Goal: Information Seeking & Learning: Learn about a topic

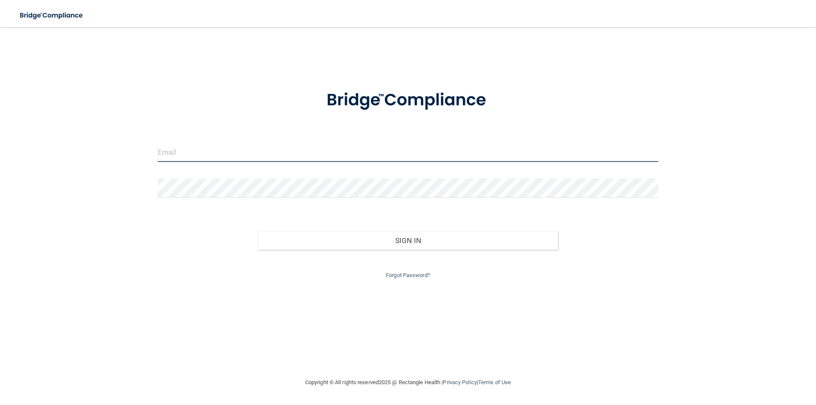
click at [179, 147] on input "email" at bounding box center [408, 152] width 500 height 19
click at [205, 149] on input "email" at bounding box center [408, 152] width 500 height 19
click at [262, 152] on input "penelope.goochdental.com" at bounding box center [408, 152] width 500 height 19
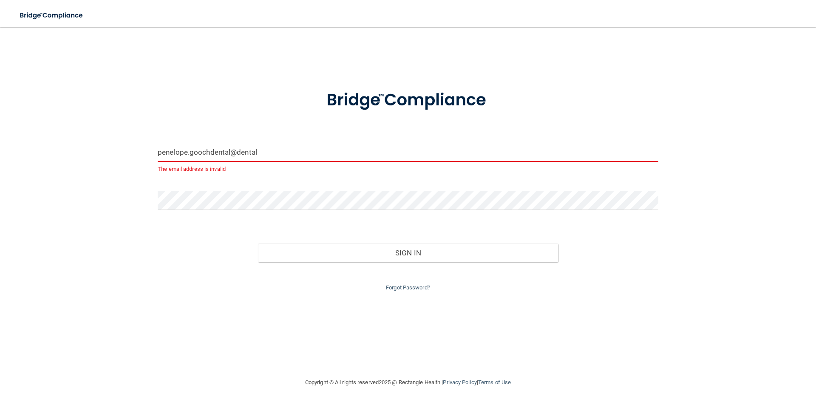
click at [186, 152] on input "penelope.goochdental@dental" at bounding box center [408, 152] width 500 height 19
click at [192, 154] on input "penelope.goochdental@dental" at bounding box center [408, 152] width 500 height 19
click at [190, 153] on input "penelope.goochdental@dental" at bounding box center [408, 152] width 500 height 19
click at [241, 149] on input "penelope@goochdental@dental" at bounding box center [408, 152] width 500 height 19
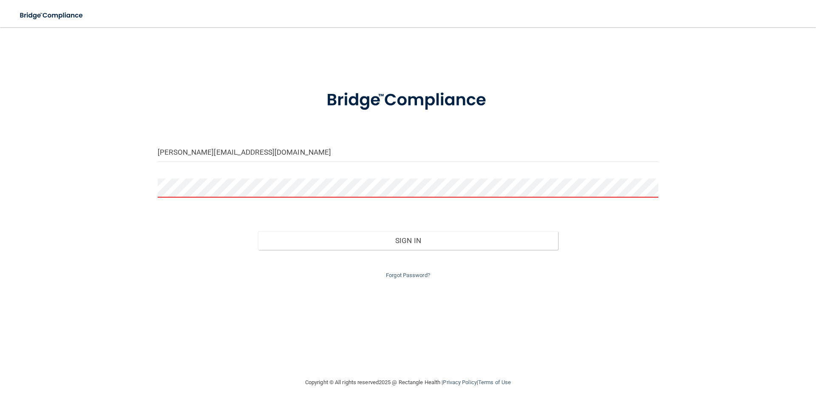
click at [243, 177] on form "penelope@goochdental.dental Invalid email/password. You don't have permission t…" at bounding box center [408, 179] width 500 height 202
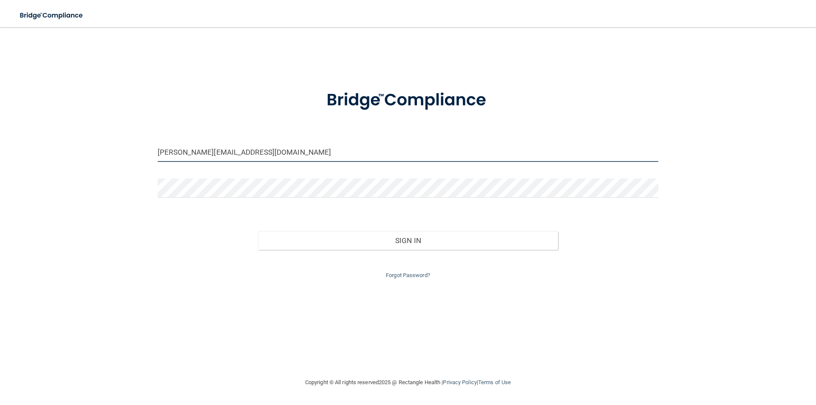
click at [236, 152] on input "penelope@goochdental.dental" at bounding box center [408, 152] width 500 height 19
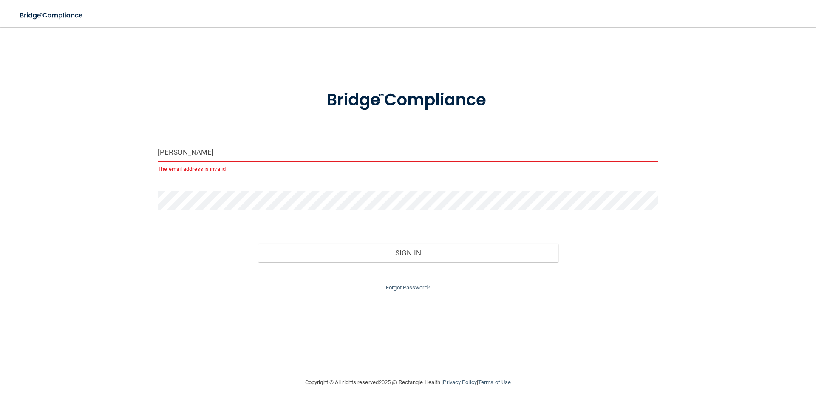
click at [255, 153] on input "penelope@goochdentaldental" at bounding box center [408, 152] width 500 height 19
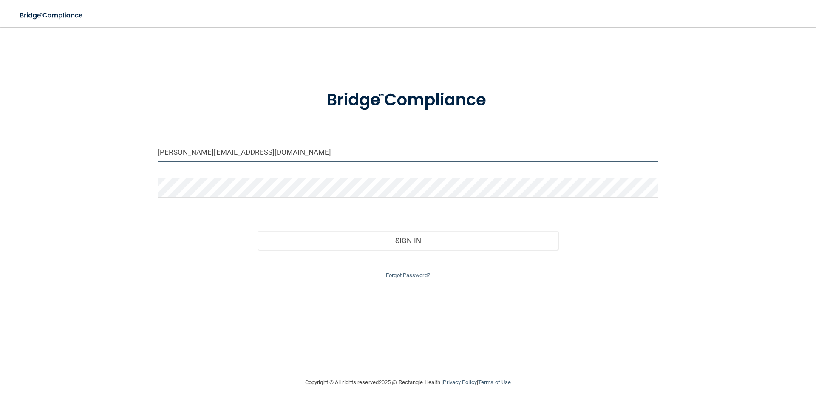
click at [255, 152] on input "penelope@goochdentaldental.com" at bounding box center [408, 152] width 500 height 19
click at [275, 153] on input "penelope@goochdental.com" at bounding box center [408, 152] width 500 height 19
type input "penelope@goochdental.com"
click at [229, 178] on form "penelope@goochdental.com Invalid email/password. You don't have permission to a…" at bounding box center [408, 179] width 500 height 202
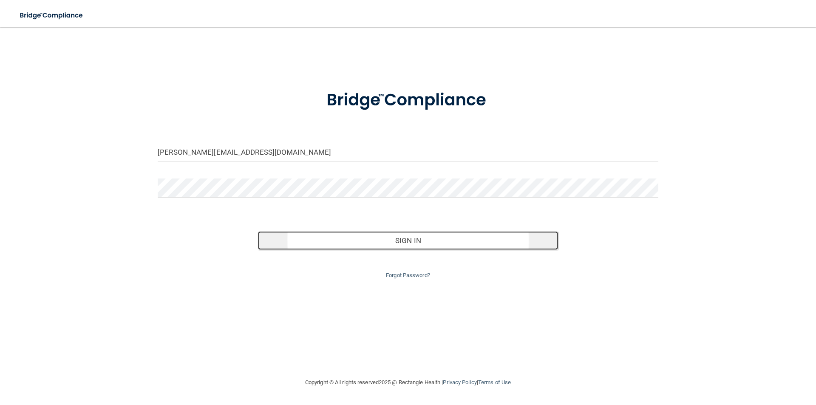
click at [422, 246] on button "Sign In" at bounding box center [408, 240] width 300 height 19
click at [432, 242] on button "Sign In" at bounding box center [408, 240] width 300 height 19
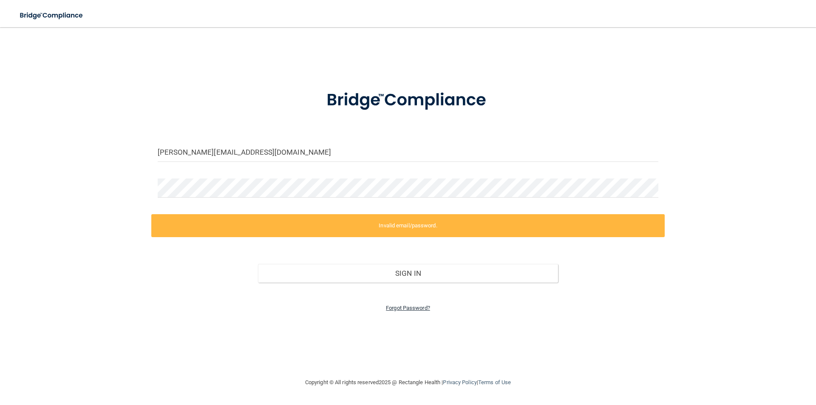
click at [418, 308] on link "Forgot Password?" at bounding box center [408, 308] width 44 height 6
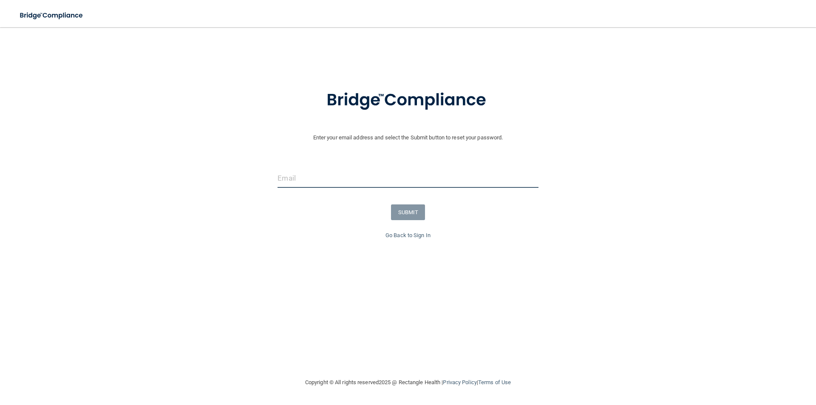
drag, startPoint x: 320, startPoint y: 172, endPoint x: 332, endPoint y: 171, distance: 12.0
click at [330, 171] on input "email" at bounding box center [407, 178] width 260 height 19
type input "penelope@goochdental.com"
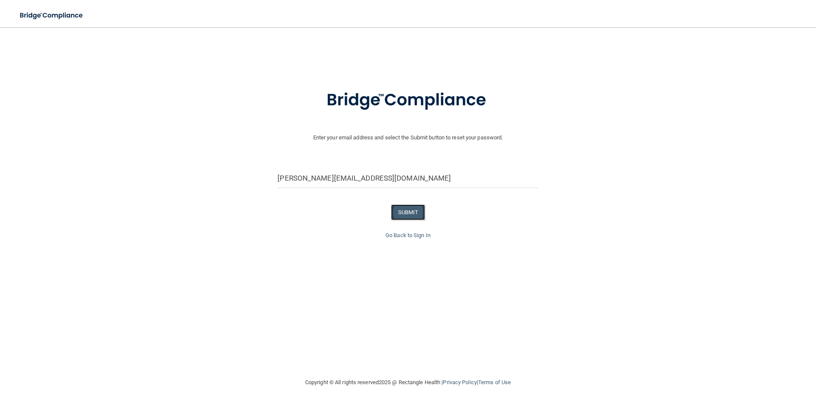
click at [410, 214] on button "SUBMIT" at bounding box center [408, 212] width 34 height 16
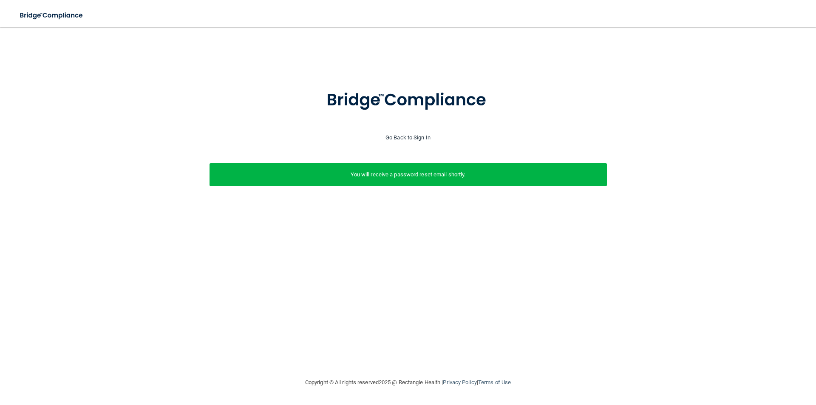
click at [416, 140] on link "Go Back to Sign In" at bounding box center [407, 137] width 45 height 6
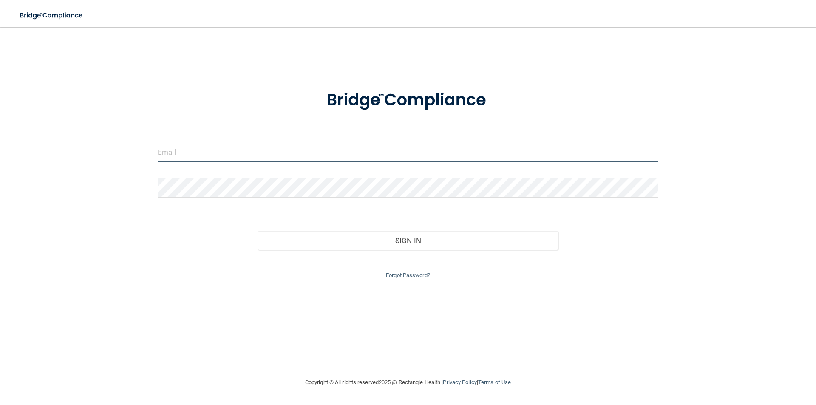
click at [209, 146] on input "email" at bounding box center [408, 152] width 500 height 19
type input "penelope@goochdental.com"
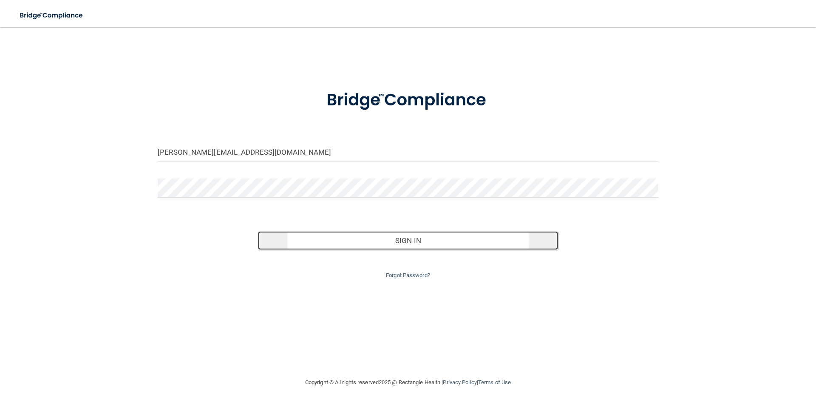
drag, startPoint x: 395, startPoint y: 239, endPoint x: 406, endPoint y: 233, distance: 12.2
click at [397, 237] on button "Sign In" at bounding box center [408, 240] width 300 height 19
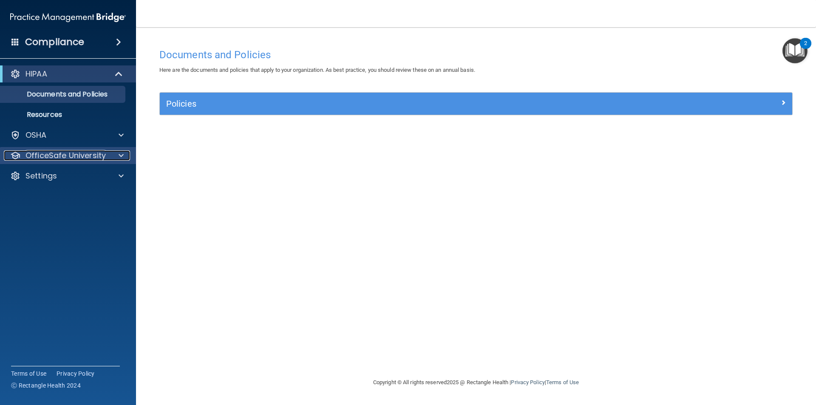
click at [120, 155] on span at bounding box center [121, 155] width 5 height 10
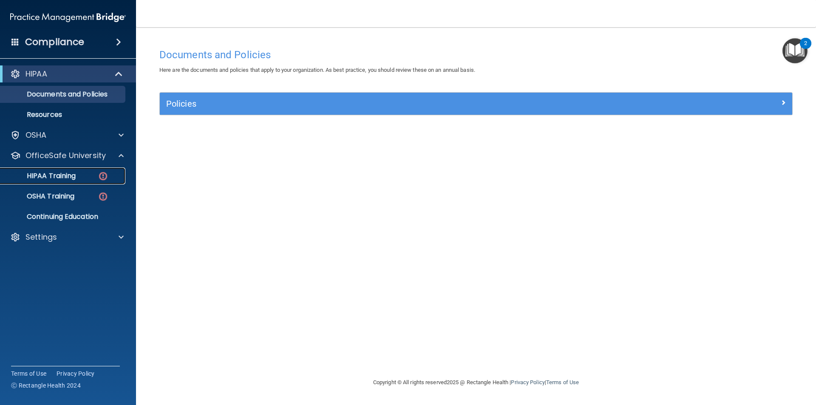
click at [92, 172] on div "HIPAA Training" at bounding box center [64, 176] width 116 height 8
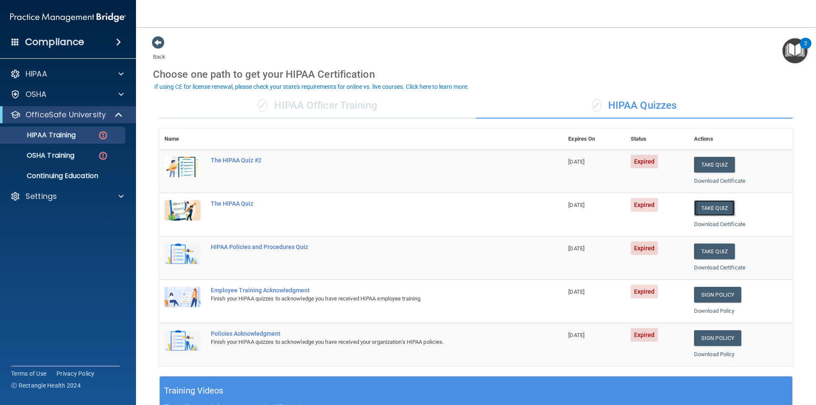
click at [696, 210] on button "Take Quiz" at bounding box center [714, 208] width 41 height 16
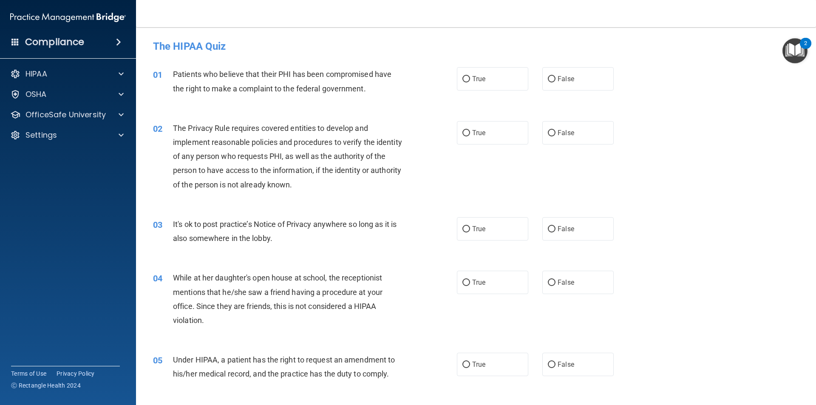
click at [44, 123] on div "HIPAA Documents and Policies Report an Incident Business Associates Emergency P…" at bounding box center [68, 106] width 136 height 88
click at [51, 114] on p "OfficeSafe University" at bounding box center [65, 115] width 80 height 10
click at [77, 137] on div "HIPAA Training" at bounding box center [64, 135] width 116 height 8
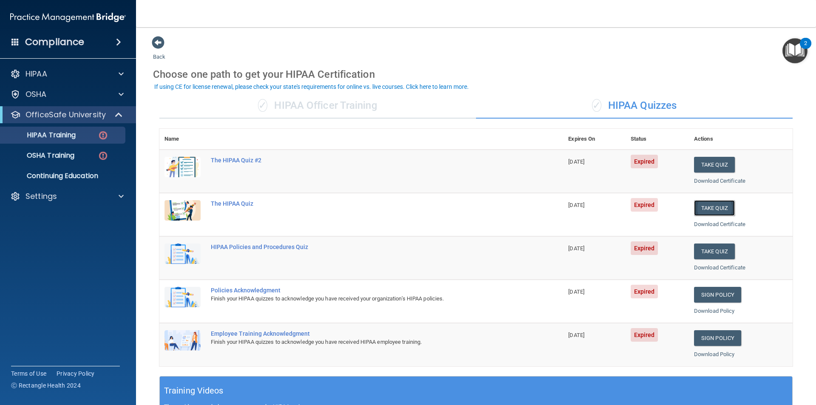
click at [710, 208] on button "Take Quiz" at bounding box center [714, 208] width 41 height 16
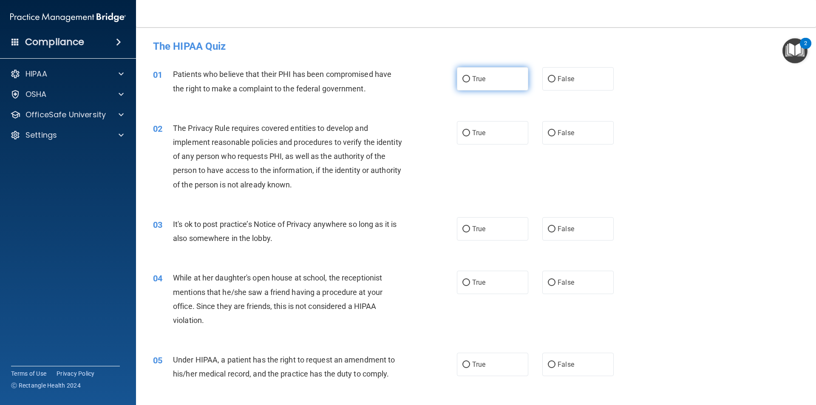
click at [462, 78] on input "True" at bounding box center [466, 79] width 8 height 6
radio input "true"
click at [465, 132] on input "True" at bounding box center [466, 133] width 8 height 6
radio input "true"
click at [548, 227] on input "False" at bounding box center [552, 229] width 8 height 6
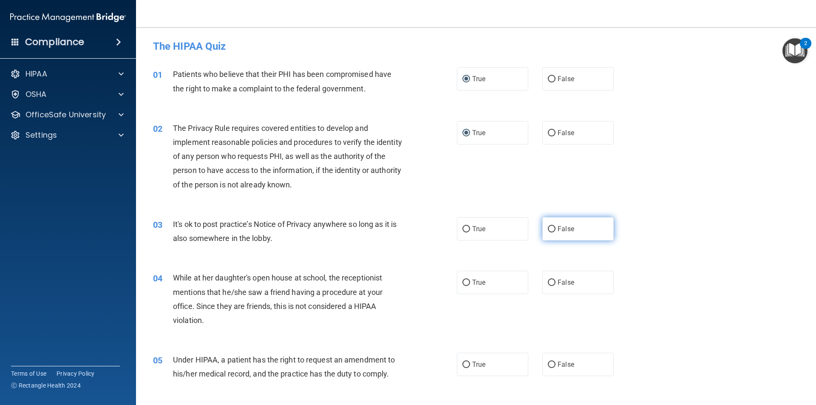
radio input "true"
click at [549, 280] on input "False" at bounding box center [552, 283] width 8 height 6
radio input "true"
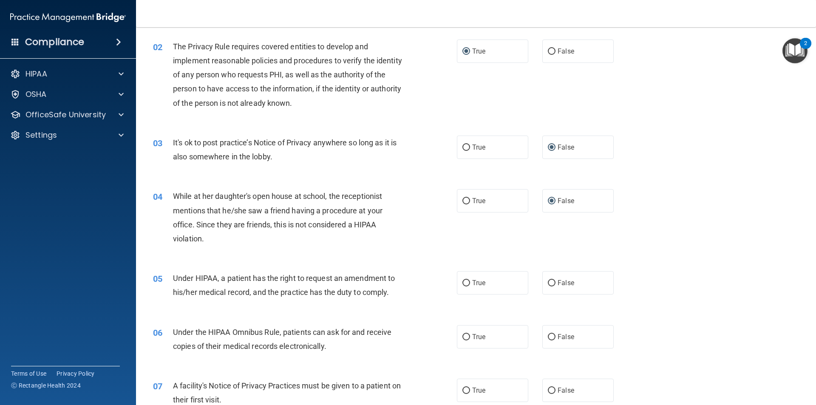
scroll to position [85, 0]
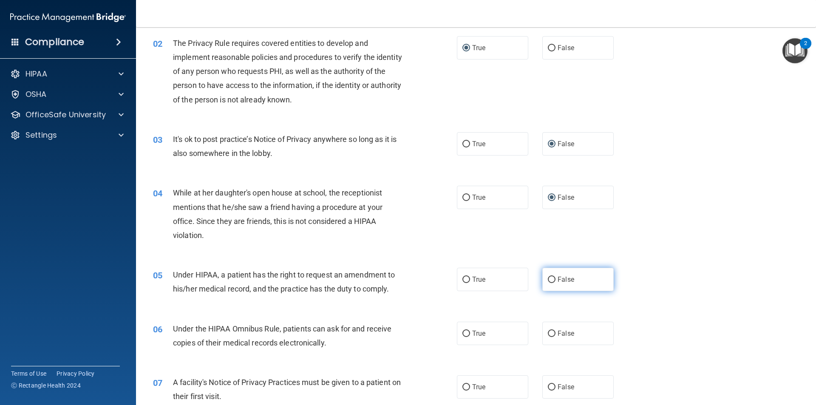
click at [548, 279] on input "False" at bounding box center [552, 280] width 8 height 6
radio input "true"
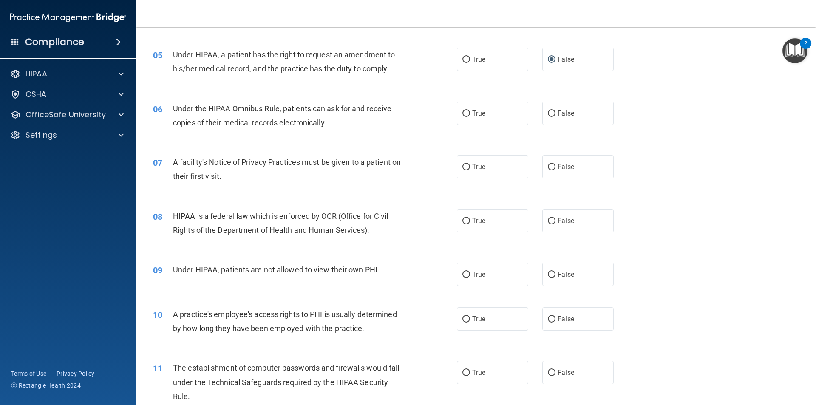
scroll to position [297, 0]
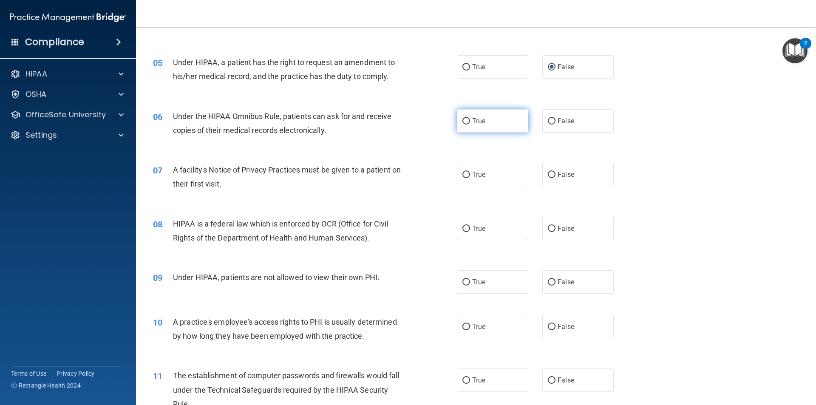
click at [466, 120] on input "True" at bounding box center [466, 121] width 8 height 6
radio input "true"
click at [462, 174] on input "True" at bounding box center [466, 175] width 8 height 6
radio input "true"
click at [464, 226] on input "True" at bounding box center [466, 229] width 8 height 6
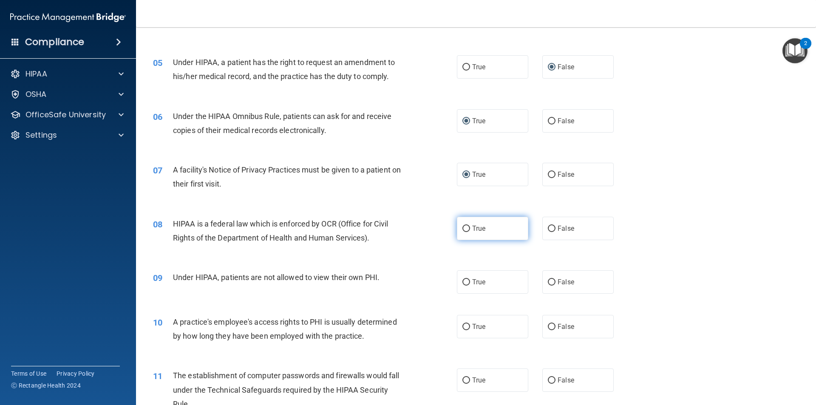
radio input "true"
click at [550, 280] on input "False" at bounding box center [552, 282] width 8 height 6
radio input "true"
click at [548, 324] on input "False" at bounding box center [552, 327] width 8 height 6
radio input "true"
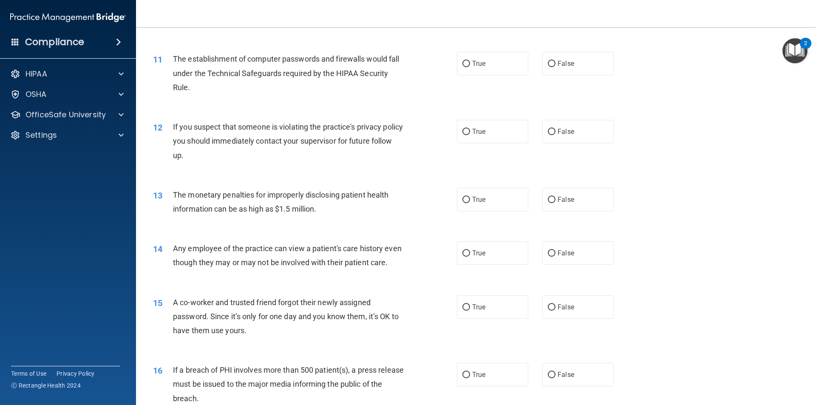
scroll to position [637, 0]
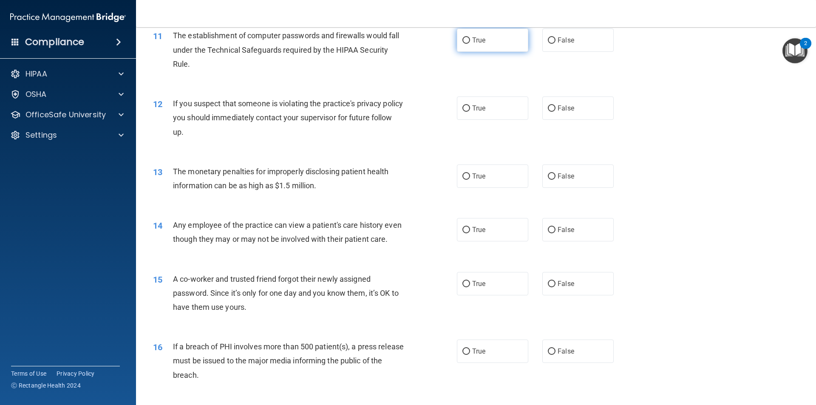
click at [462, 40] on input "True" at bounding box center [466, 40] width 8 height 6
radio input "true"
click at [463, 175] on input "True" at bounding box center [466, 176] width 8 height 6
radio input "true"
click at [465, 227] on input "True" at bounding box center [466, 230] width 8 height 6
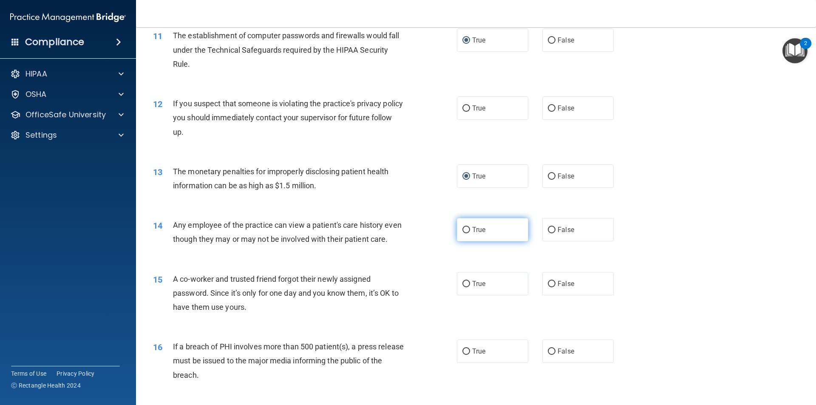
radio input "true"
click at [464, 110] on input "True" at bounding box center [466, 108] width 8 height 6
radio input "true"
click at [548, 230] on input "False" at bounding box center [552, 230] width 8 height 6
radio input "true"
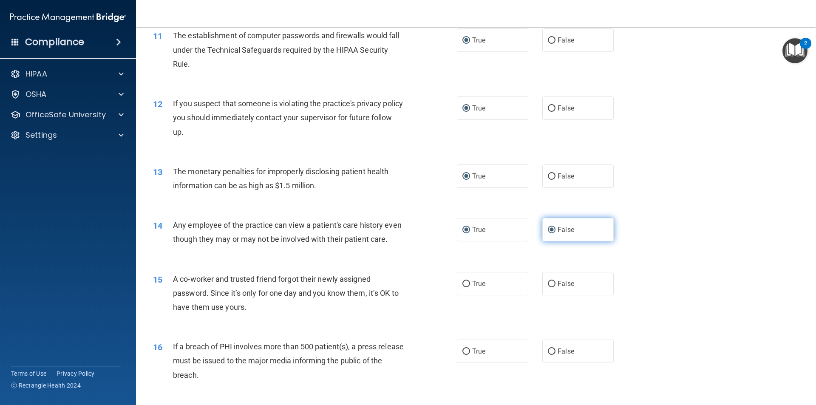
radio input "false"
click at [462, 292] on label "True" at bounding box center [492, 283] width 71 height 23
click at [462, 287] on input "True" at bounding box center [466, 284] width 8 height 6
radio input "true"
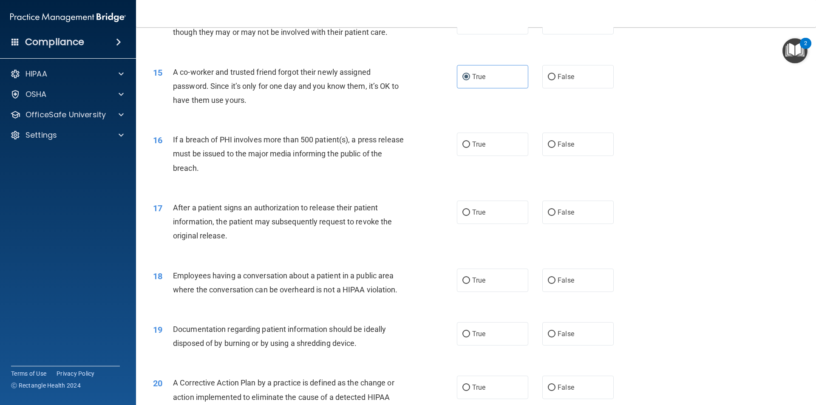
scroll to position [850, 0]
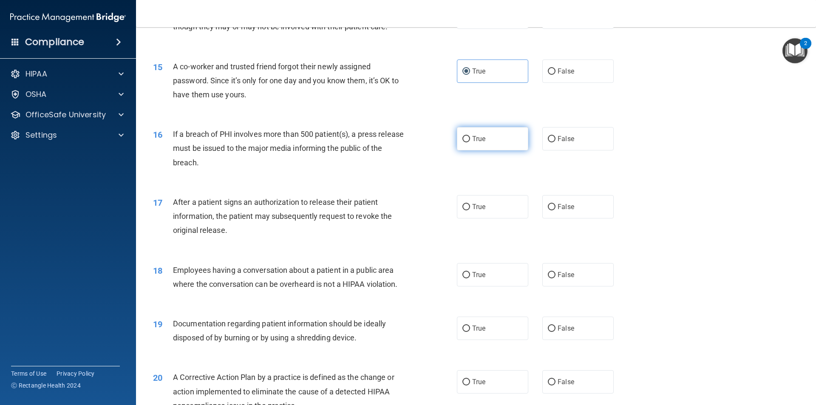
click at [466, 142] on input "True" at bounding box center [466, 139] width 8 height 6
radio input "true"
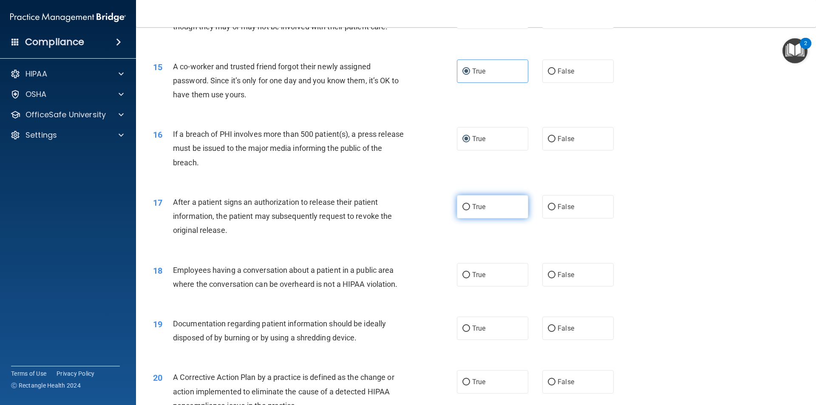
click at [466, 210] on input "True" at bounding box center [466, 207] width 8 height 6
radio input "true"
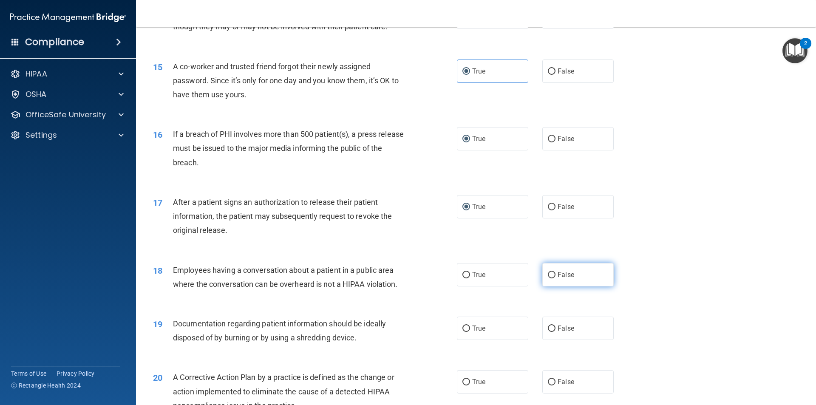
click at [551, 278] on input "False" at bounding box center [552, 275] width 8 height 6
radio input "true"
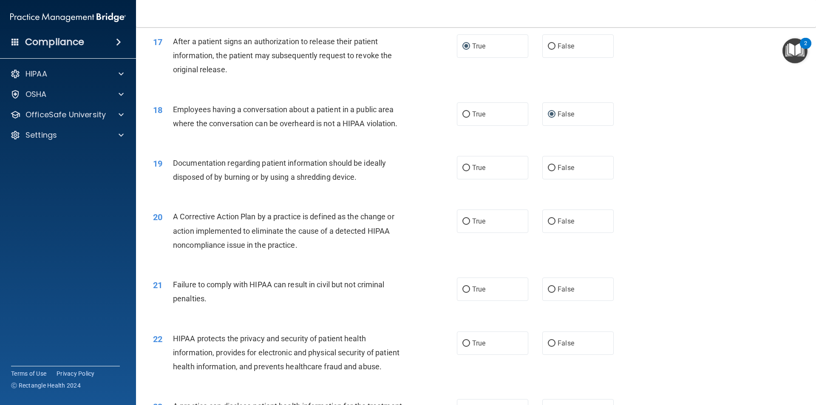
scroll to position [1020, 0]
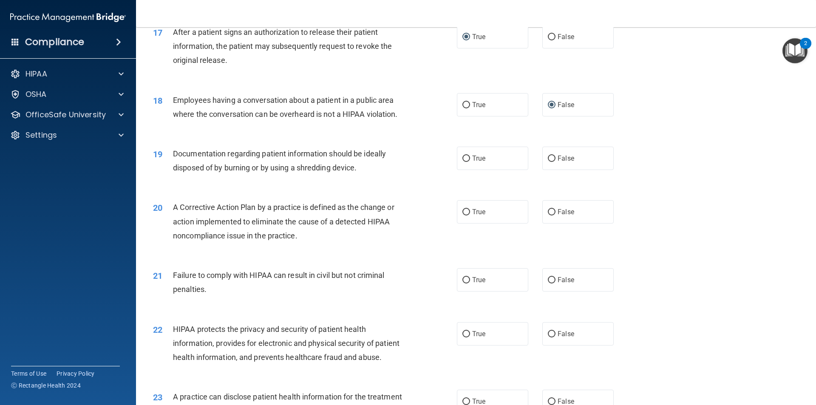
drag, startPoint x: 463, startPoint y: 172, endPoint x: 465, endPoint y: 186, distance: 14.1
click at [463, 162] on input "True" at bounding box center [466, 158] width 8 height 6
radio input "true"
click at [465, 215] on input "True" at bounding box center [466, 212] width 8 height 6
radio input "true"
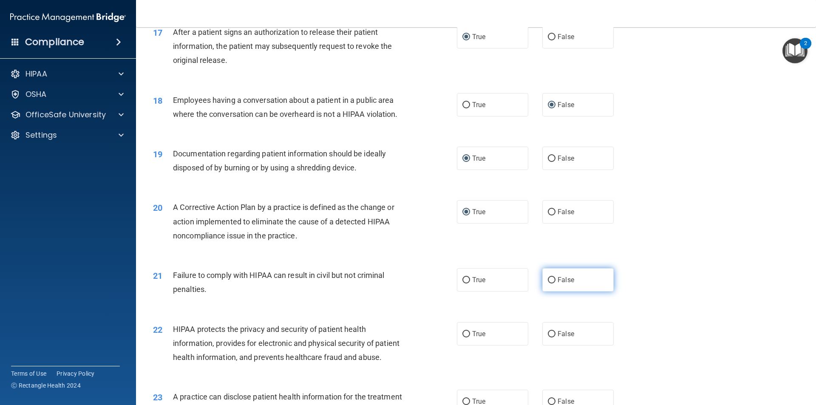
click at [548, 283] on input "False" at bounding box center [552, 280] width 8 height 6
radio input "true"
click at [467, 345] on label "True" at bounding box center [492, 333] width 71 height 23
click at [467, 337] on input "True" at bounding box center [466, 334] width 8 height 6
radio input "true"
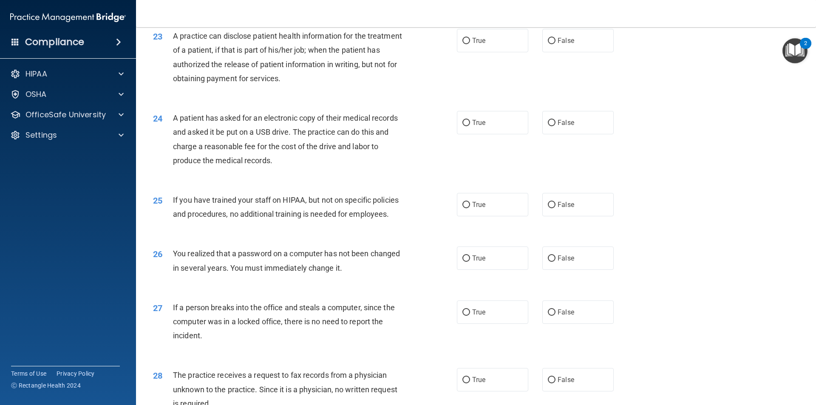
scroll to position [1402, 0]
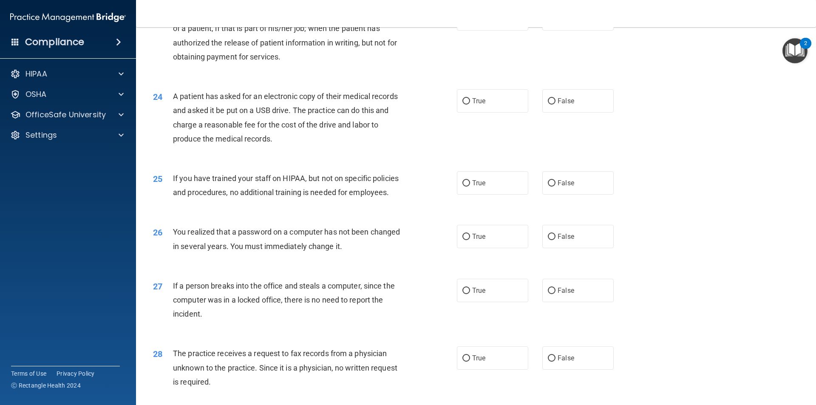
drag, startPoint x: 551, startPoint y: 45, endPoint x: 544, endPoint y: 60, distance: 16.3
click at [550, 23] on input "False" at bounding box center [552, 19] width 8 height 6
radio input "true"
click at [468, 113] on label "True" at bounding box center [492, 100] width 71 height 23
click at [468, 105] on input "True" at bounding box center [466, 101] width 8 height 6
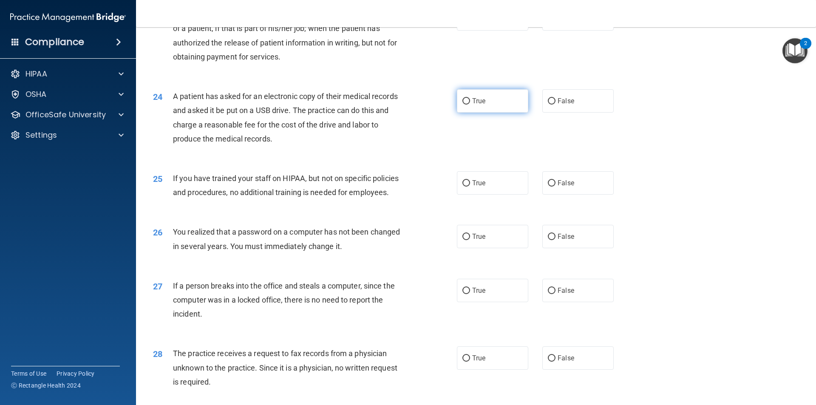
radio input "true"
click at [549, 186] on input "False" at bounding box center [552, 183] width 8 height 6
radio input "true"
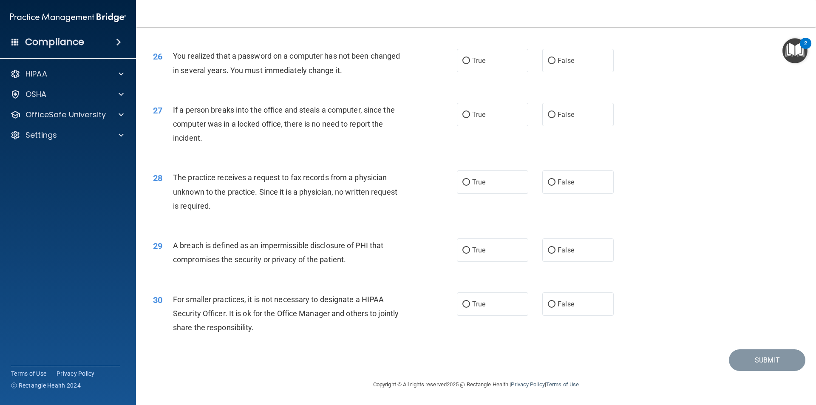
scroll to position [1606, 0]
click at [465, 58] on input "True" at bounding box center [466, 61] width 8 height 6
radio input "true"
click at [550, 112] on input "False" at bounding box center [552, 115] width 8 height 6
radio input "true"
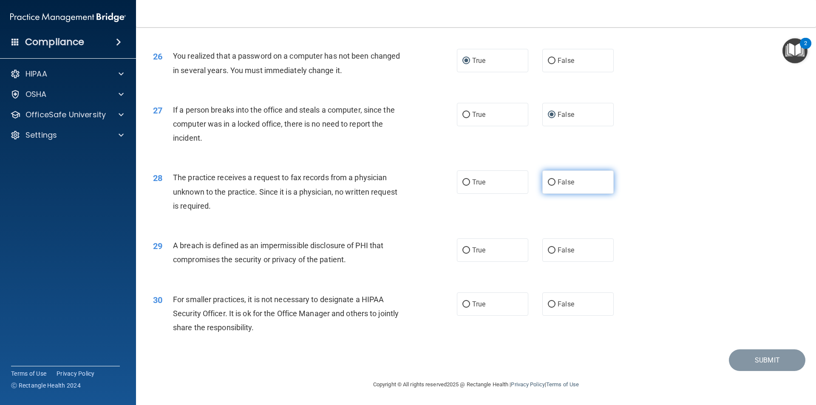
click at [548, 179] on input "False" at bounding box center [552, 182] width 8 height 6
radio input "true"
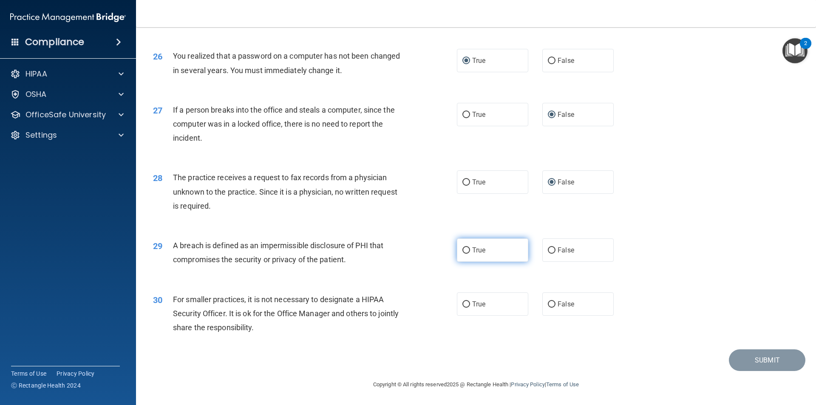
click at [462, 248] on input "True" at bounding box center [466, 250] width 8 height 6
radio input "true"
click at [550, 300] on label "False" at bounding box center [577, 303] width 71 height 23
click at [550, 301] on input "False" at bounding box center [552, 304] width 8 height 6
radio input "true"
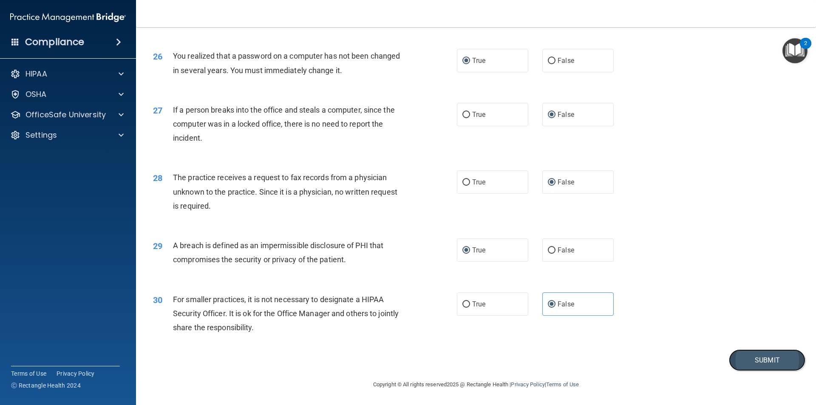
click at [737, 361] on button "Submit" at bounding box center [767, 360] width 76 height 22
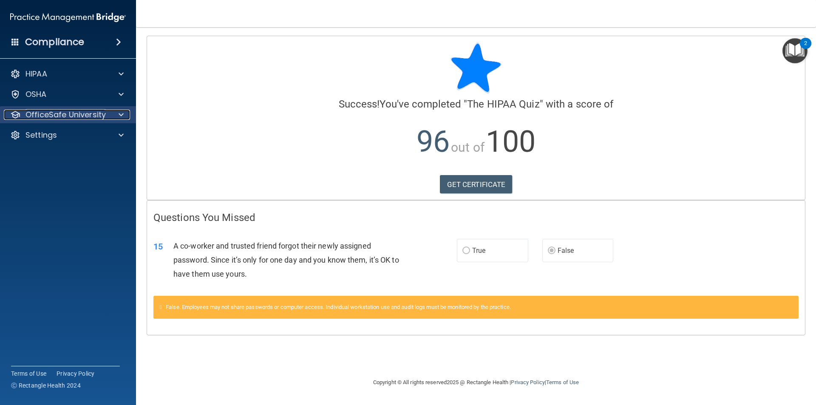
click at [54, 113] on p "OfficeSafe University" at bounding box center [65, 115] width 80 height 10
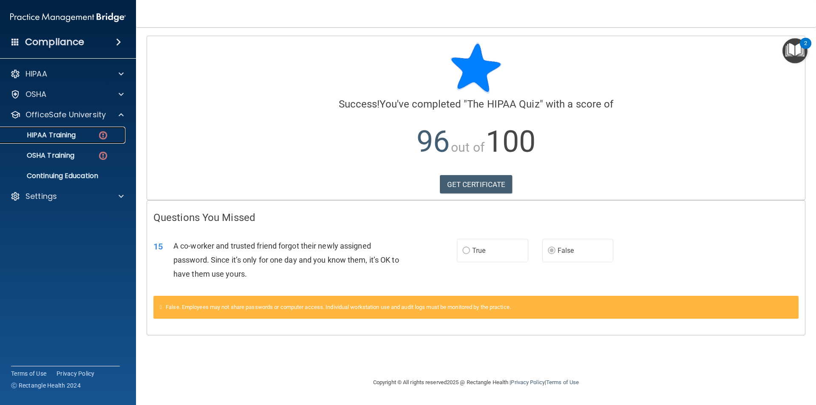
click at [74, 137] on p "HIPAA Training" at bounding box center [41, 135] width 70 height 8
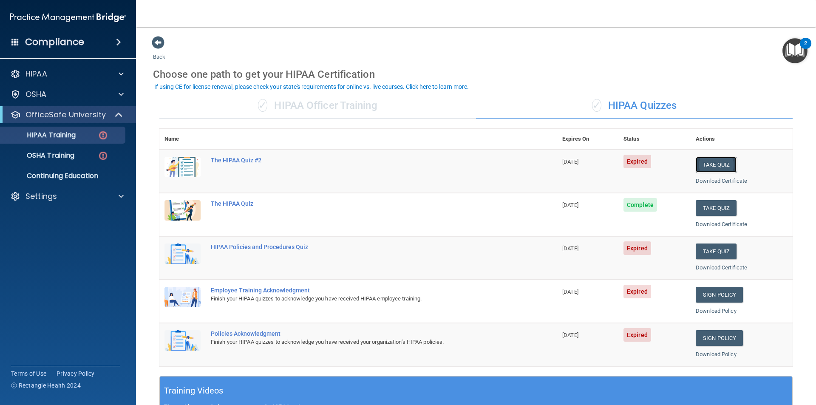
click at [714, 164] on button "Take Quiz" at bounding box center [715, 165] width 41 height 16
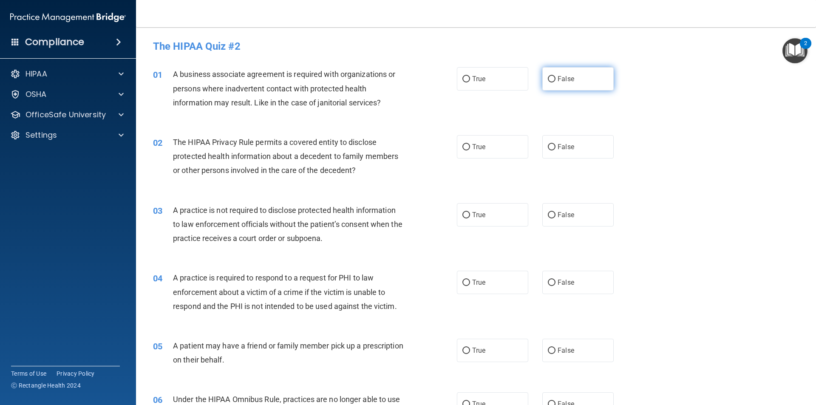
click at [592, 82] on label "False" at bounding box center [577, 78] width 71 height 23
click at [555, 82] on input "False" at bounding box center [552, 79] width 8 height 6
radio input "true"
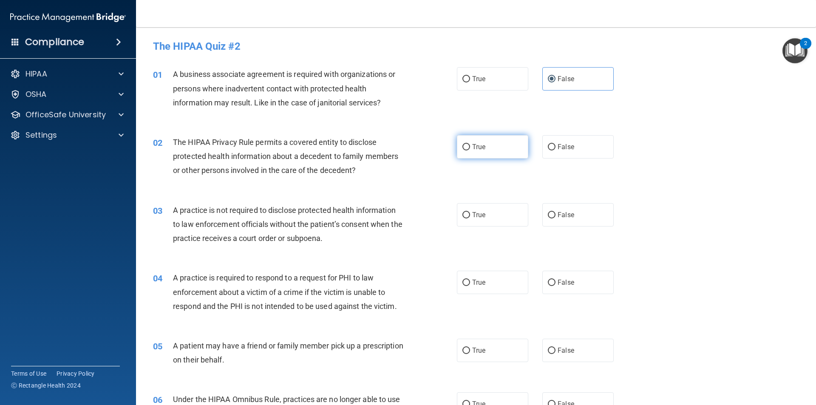
click at [487, 150] on label "True" at bounding box center [492, 146] width 71 height 23
click at [470, 150] on input "True" at bounding box center [466, 147] width 8 height 6
radio input "true"
click at [568, 229] on div "03 A practice is not required to disclose protected health information to law e…" at bounding box center [476, 226] width 658 height 68
click at [569, 217] on span "False" at bounding box center [565, 215] width 17 height 8
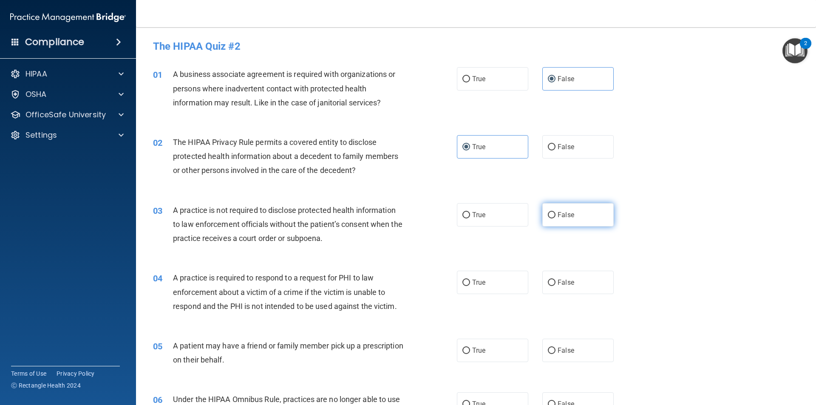
click at [555, 217] on input "False" at bounding box center [552, 215] width 8 height 6
radio input "true"
click at [501, 282] on label "True" at bounding box center [492, 282] width 71 height 23
click at [470, 282] on input "True" at bounding box center [466, 283] width 8 height 6
radio input "true"
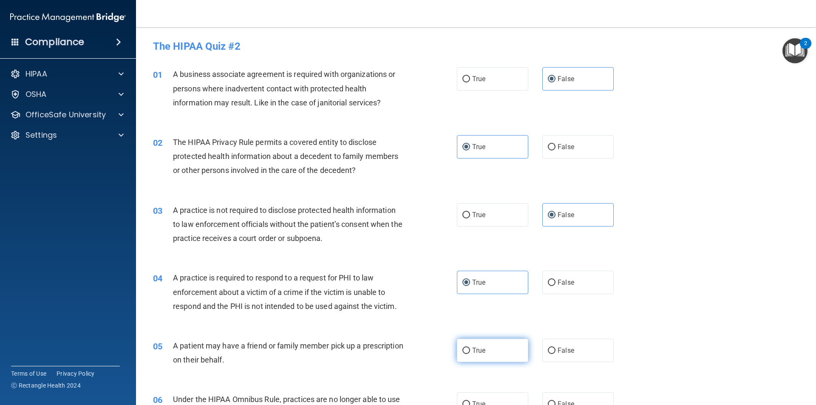
click at [496, 353] on label "True" at bounding box center [492, 350] width 71 height 23
click at [470, 353] on input "True" at bounding box center [466, 350] width 8 height 6
radio input "true"
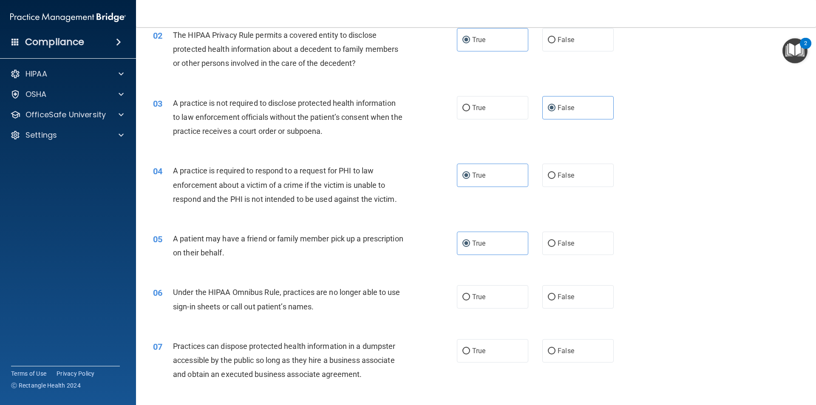
scroll to position [127, 0]
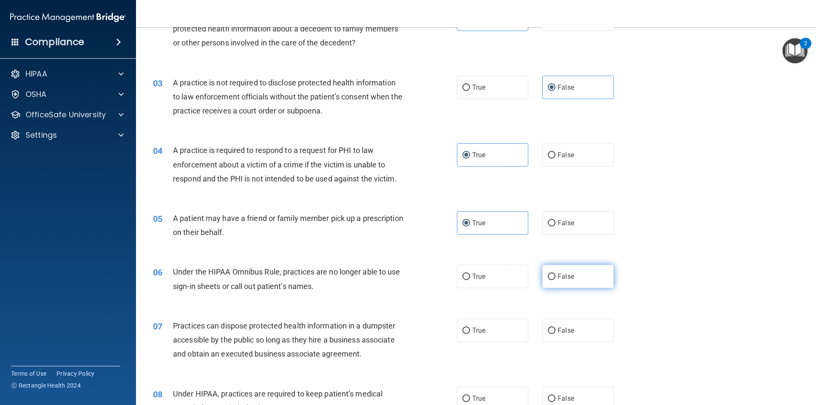
click at [585, 278] on label "False" at bounding box center [577, 276] width 71 height 23
click at [555, 278] on input "False" at bounding box center [552, 277] width 8 height 6
radio input "true"
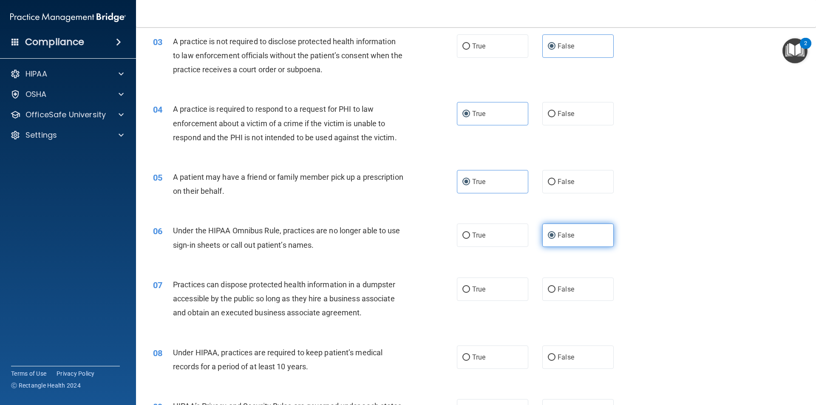
scroll to position [170, 0]
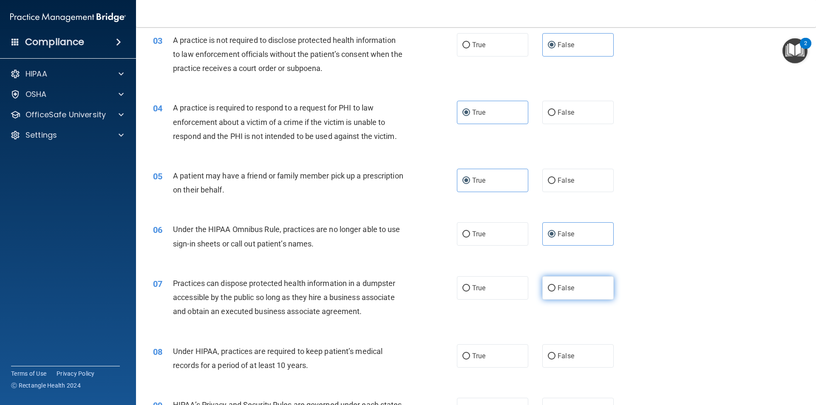
click at [584, 280] on label "False" at bounding box center [577, 287] width 71 height 23
click at [555, 285] on input "False" at bounding box center [552, 288] width 8 height 6
radio input "true"
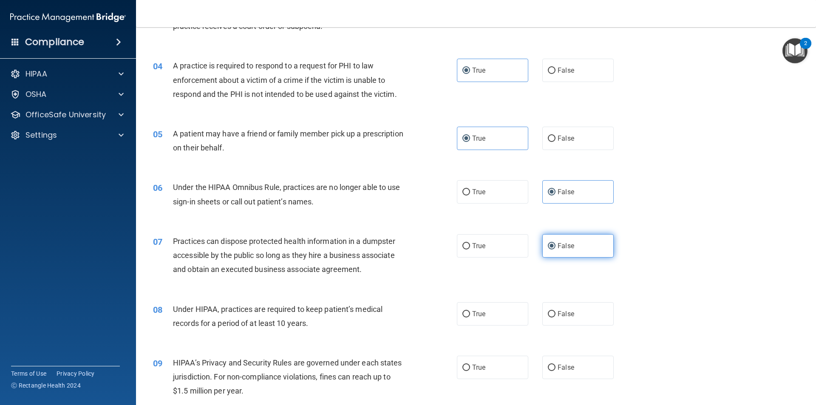
scroll to position [212, 0]
click at [579, 304] on label "False" at bounding box center [577, 313] width 71 height 23
click at [555, 311] on input "False" at bounding box center [552, 314] width 8 height 6
radio input "true"
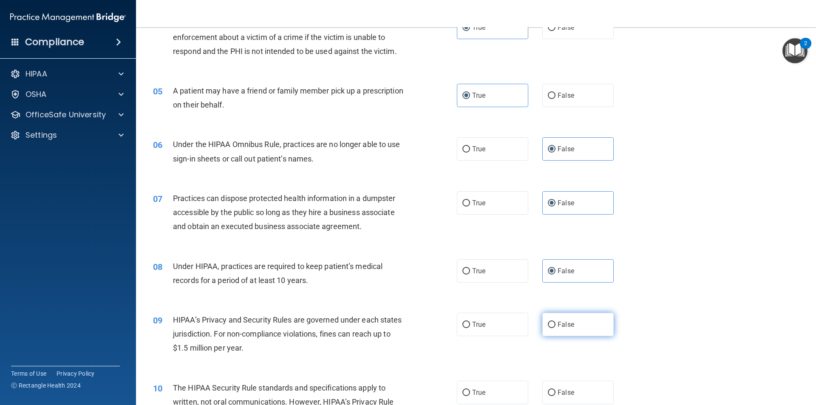
click at [576, 319] on label "False" at bounding box center [577, 324] width 71 height 23
click at [555, 322] on input "False" at bounding box center [552, 325] width 8 height 6
radio input "true"
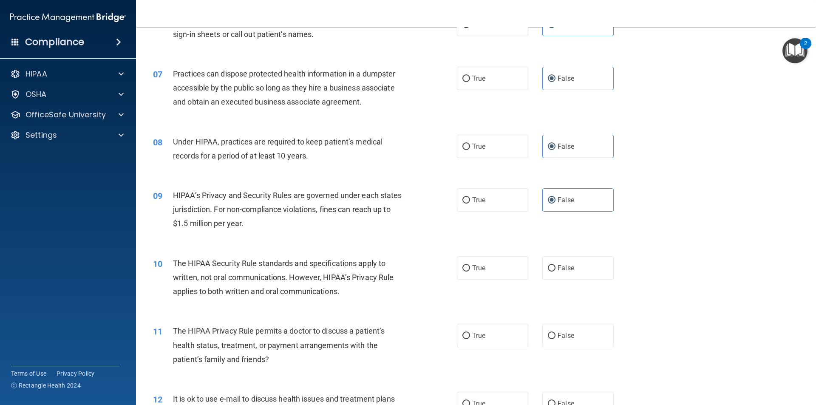
scroll to position [382, 0]
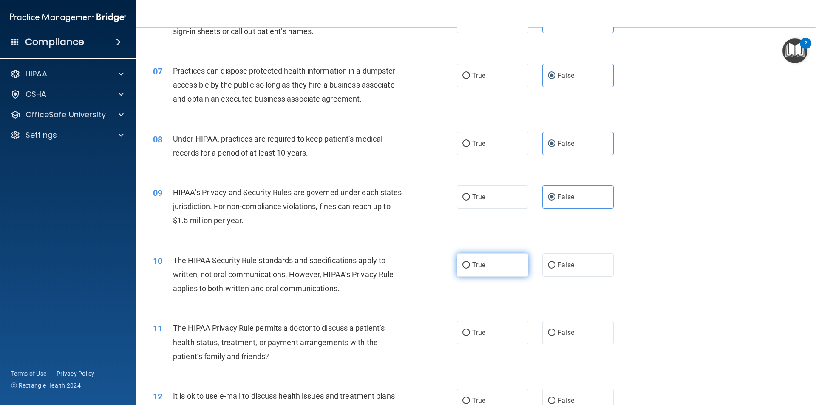
click at [490, 271] on label "True" at bounding box center [492, 264] width 71 height 23
click at [470, 268] on input "True" at bounding box center [466, 265] width 8 height 6
radio input "true"
click at [495, 340] on label "True" at bounding box center [492, 332] width 71 height 23
click at [470, 336] on input "True" at bounding box center [466, 333] width 8 height 6
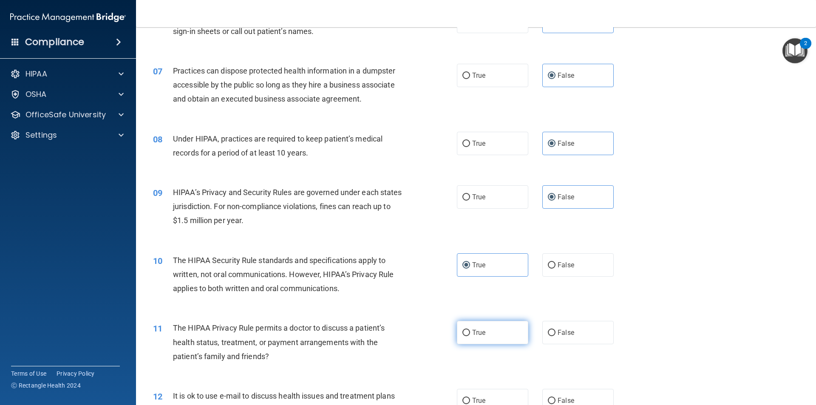
radio input "true"
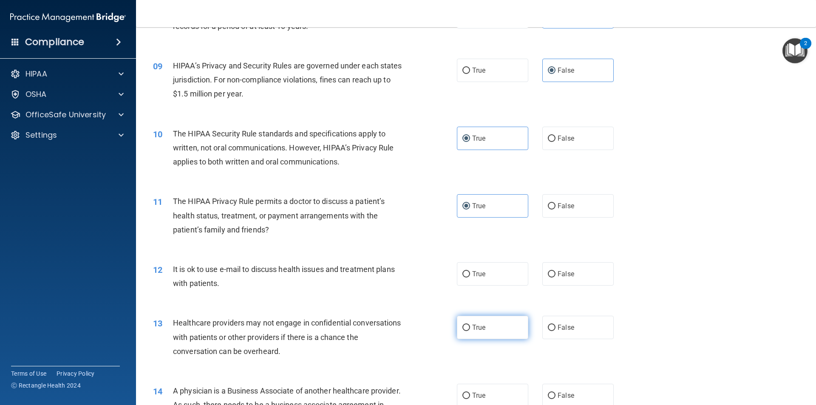
scroll to position [510, 0]
click at [504, 280] on label "True" at bounding box center [492, 272] width 71 height 23
click at [470, 277] on input "True" at bounding box center [466, 273] width 8 height 6
radio input "true"
click at [490, 326] on label "True" at bounding box center [492, 326] width 71 height 23
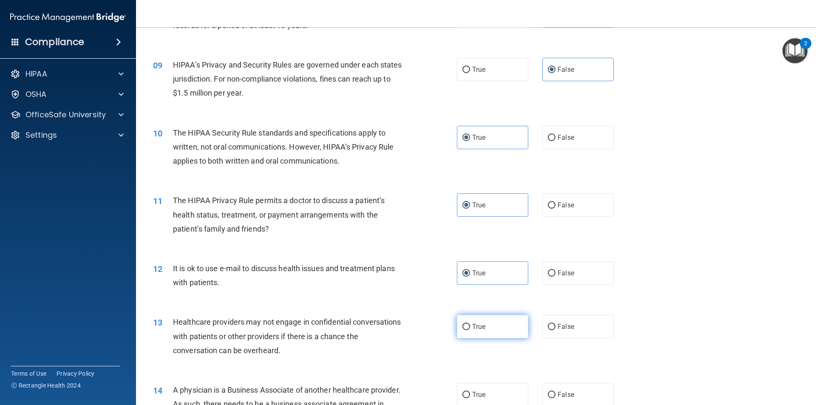
click at [470, 326] on input "True" at bounding box center [466, 327] width 8 height 6
radio input "true"
click at [585, 324] on label "False" at bounding box center [577, 326] width 71 height 23
click at [555, 324] on input "False" at bounding box center [552, 327] width 8 height 6
radio input "true"
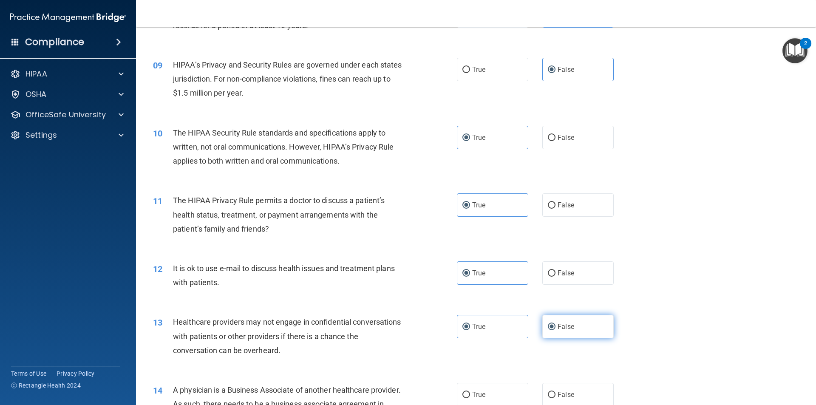
radio input "false"
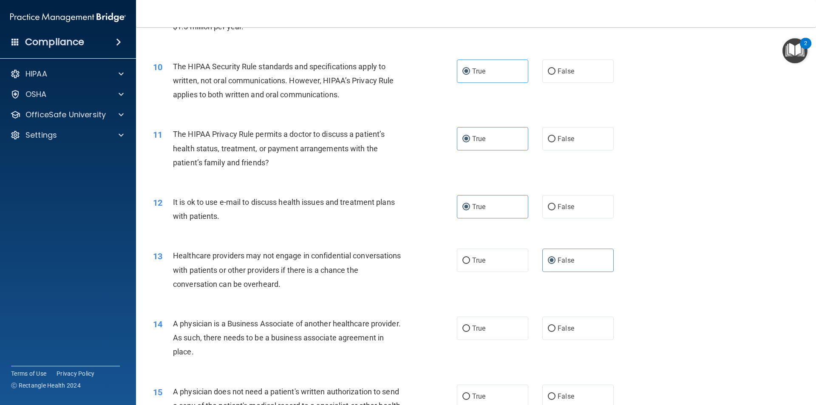
scroll to position [595, 0]
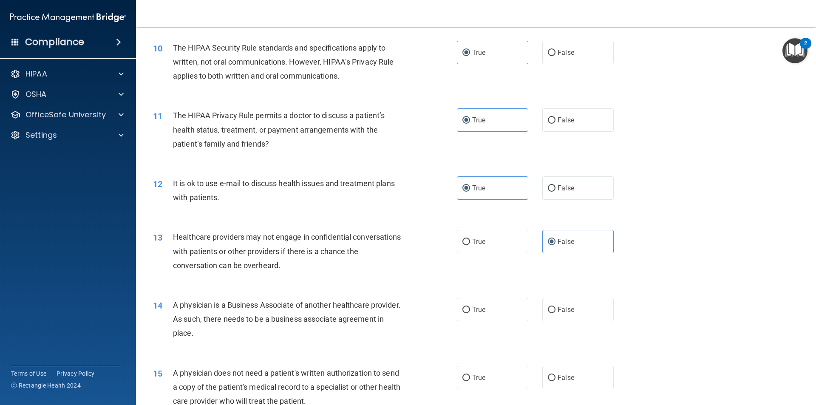
click at [577, 345] on div "14 A physician is a Business Associate of another healthcare provider. As such,…" at bounding box center [476, 321] width 658 height 68
click at [562, 301] on label "False" at bounding box center [577, 309] width 71 height 23
click at [555, 307] on input "False" at bounding box center [552, 310] width 8 height 6
radio input "true"
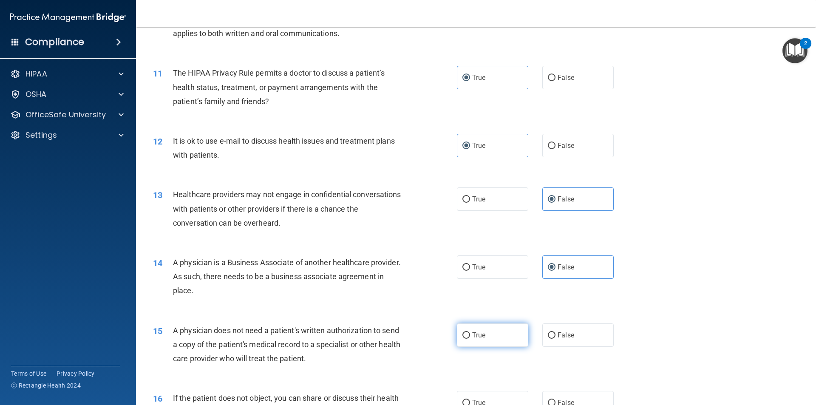
click at [503, 333] on label "True" at bounding box center [492, 334] width 71 height 23
click at [470, 333] on input "True" at bounding box center [466, 335] width 8 height 6
radio input "true"
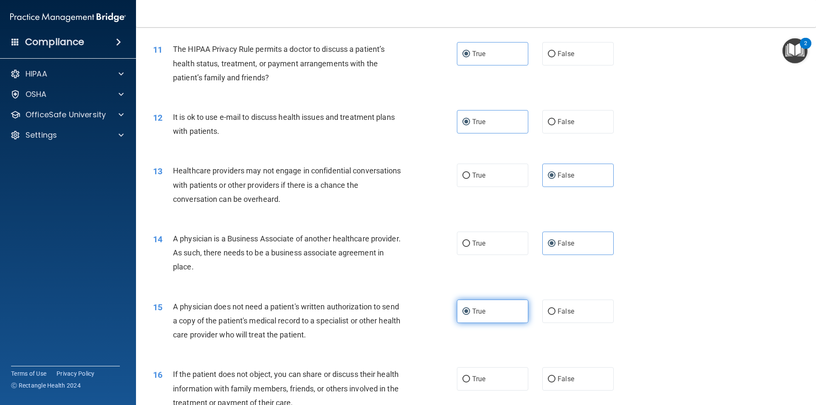
scroll to position [680, 0]
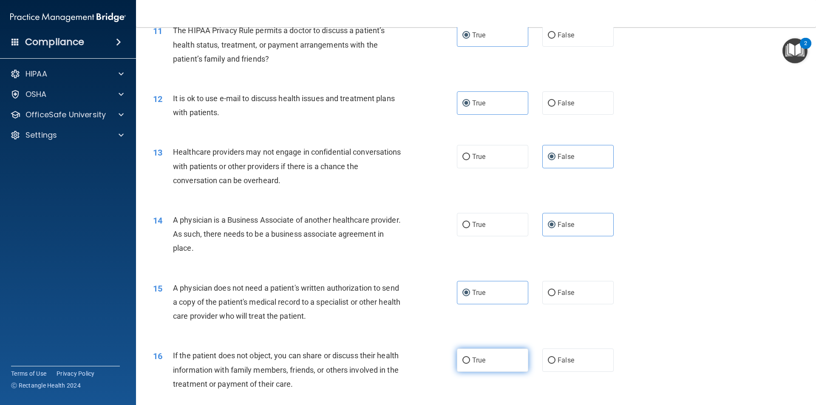
click at [481, 349] on label "True" at bounding box center [492, 359] width 71 height 23
click at [470, 357] on input "True" at bounding box center [466, 360] width 8 height 6
radio input "true"
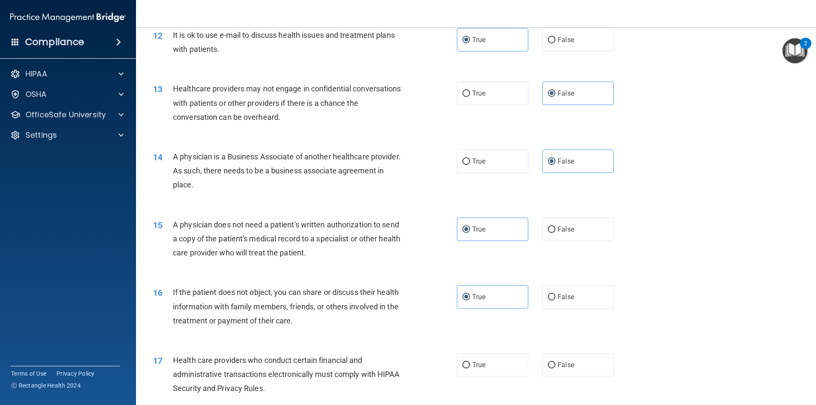
scroll to position [765, 0]
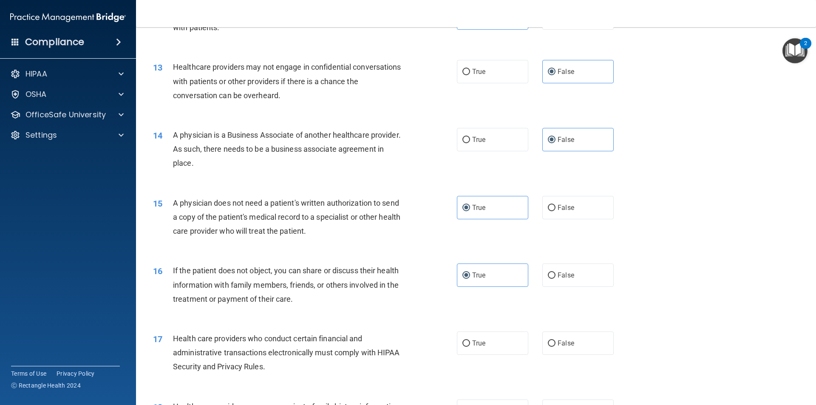
click at [472, 342] on span "True" at bounding box center [478, 343] width 13 height 8
click at [469, 342] on input "True" at bounding box center [466, 343] width 8 height 6
radio input "true"
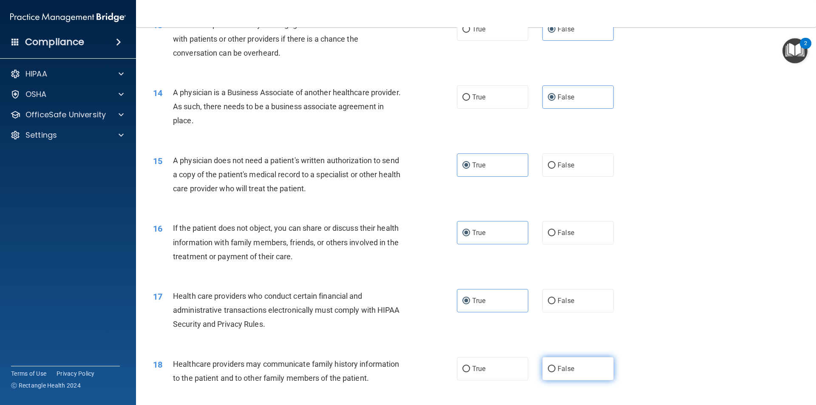
click at [548, 366] on input "False" at bounding box center [552, 369] width 8 height 6
radio input "true"
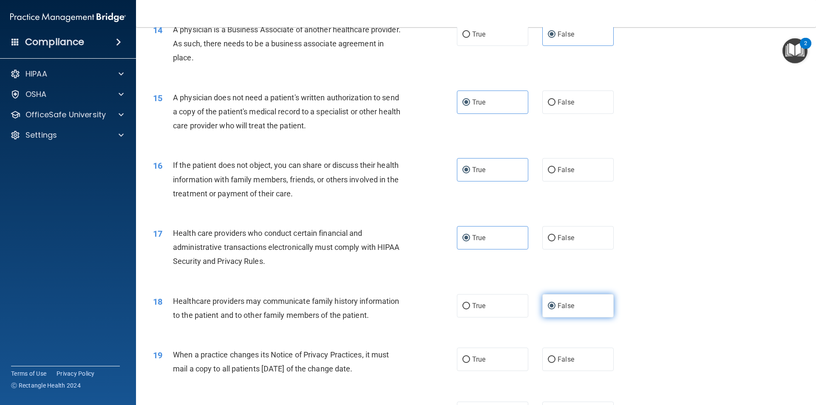
scroll to position [892, 0]
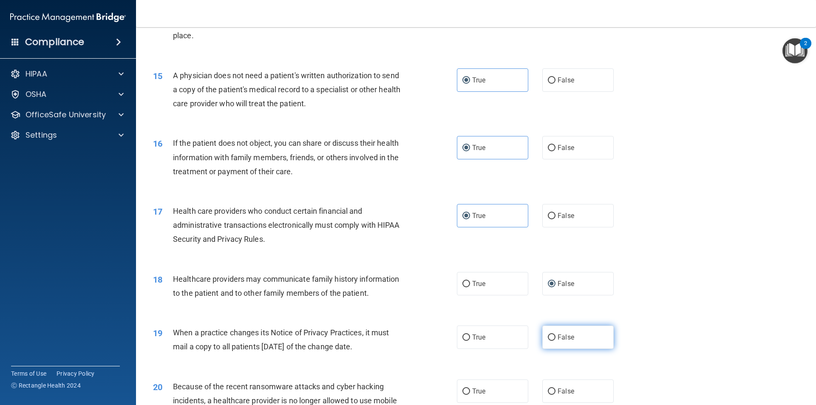
click at [557, 341] on span "False" at bounding box center [565, 337] width 17 height 8
click at [555, 341] on input "False" at bounding box center [552, 337] width 8 height 6
radio input "true"
click at [560, 381] on label "False" at bounding box center [577, 390] width 71 height 23
click at [555, 388] on input "False" at bounding box center [552, 391] width 8 height 6
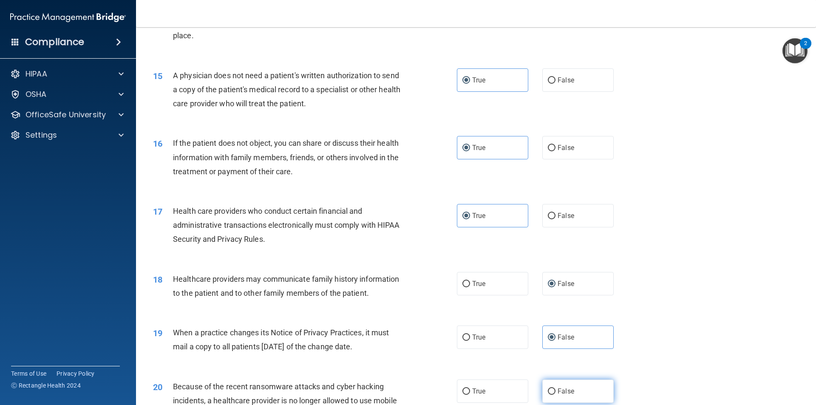
radio input "true"
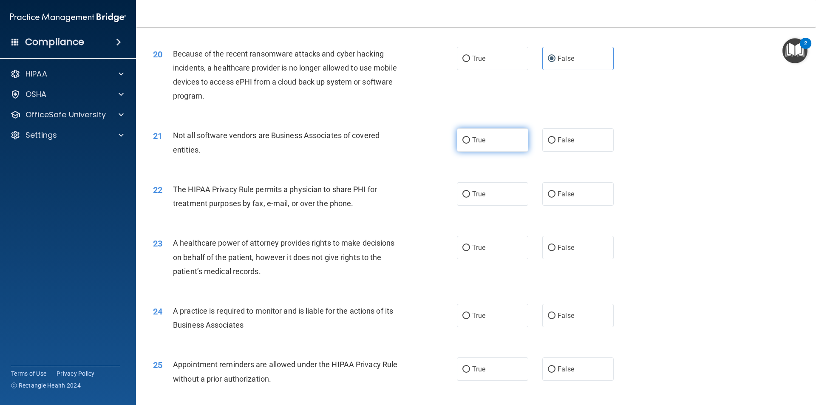
scroll to position [1232, 0]
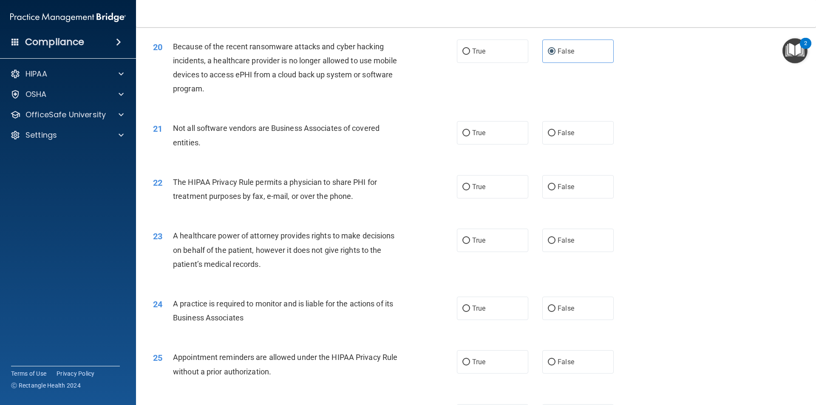
drag, startPoint x: 489, startPoint y: 146, endPoint x: 489, endPoint y: 139, distance: 6.4
click at [489, 145] on div "21 Not all software vendors are Business Associates of covered entities. True F…" at bounding box center [476, 137] width 658 height 54
click at [489, 137] on label "True" at bounding box center [492, 132] width 71 height 23
click at [470, 136] on input "True" at bounding box center [466, 133] width 8 height 6
radio input "true"
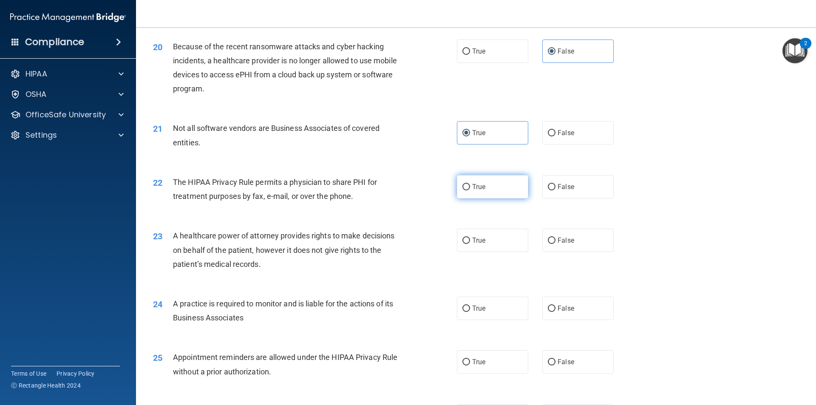
click at [498, 195] on label "True" at bounding box center [492, 186] width 71 height 23
click at [470, 190] on input "True" at bounding box center [466, 187] width 8 height 6
radio input "true"
click at [570, 236] on label "False" at bounding box center [577, 240] width 71 height 23
click at [555, 237] on input "False" at bounding box center [552, 240] width 8 height 6
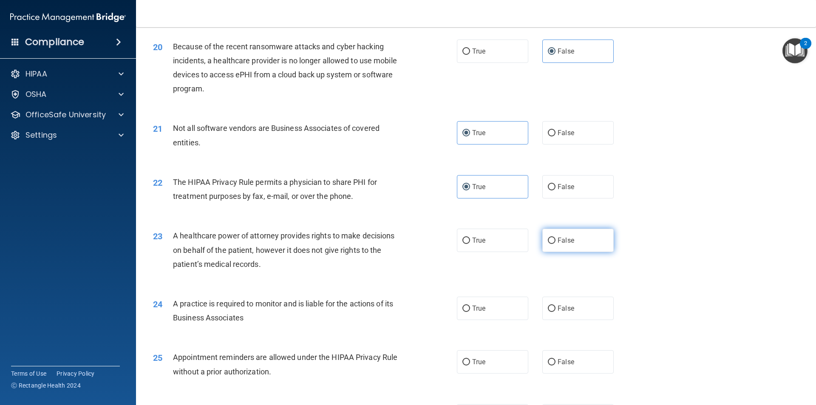
radio input "true"
click at [556, 303] on label "False" at bounding box center [577, 308] width 71 height 23
click at [555, 305] on input "False" at bounding box center [552, 308] width 8 height 6
radio input "true"
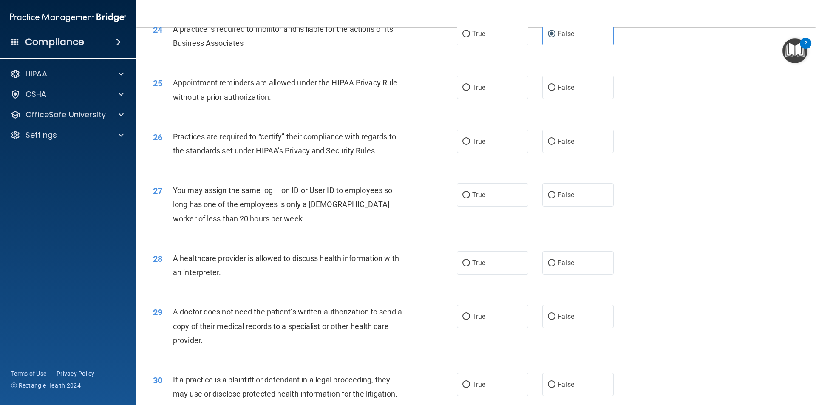
scroll to position [1529, 0]
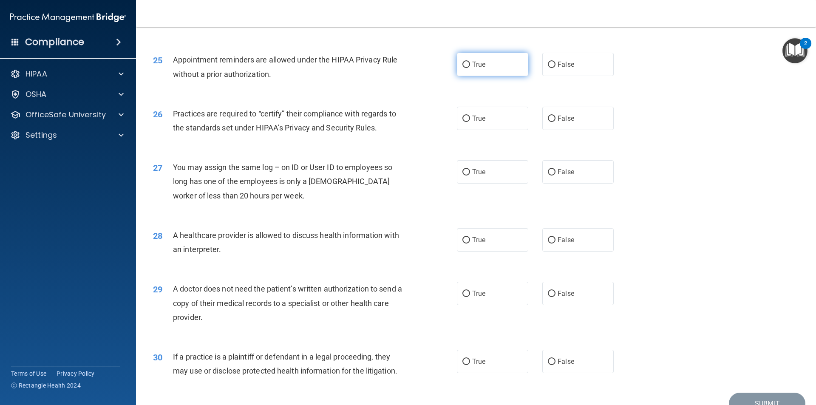
click at [489, 64] on label "True" at bounding box center [492, 64] width 71 height 23
click at [470, 64] on input "True" at bounding box center [466, 65] width 8 height 6
radio input "true"
click at [572, 113] on label "False" at bounding box center [577, 118] width 71 height 23
click at [555, 116] on input "False" at bounding box center [552, 119] width 8 height 6
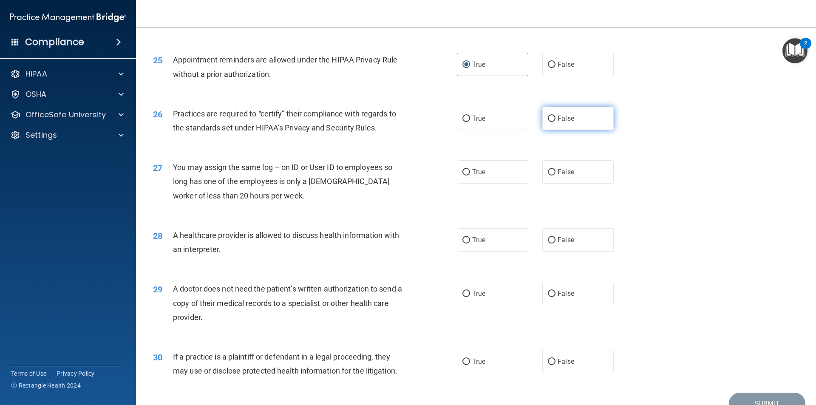
radio input "true"
click at [573, 171] on label "False" at bounding box center [577, 171] width 71 height 23
click at [555, 171] on input "False" at bounding box center [552, 172] width 8 height 6
radio input "true"
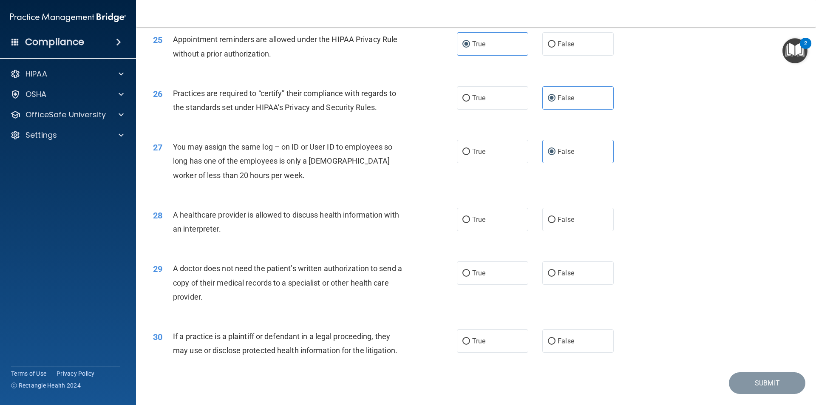
scroll to position [1572, 0]
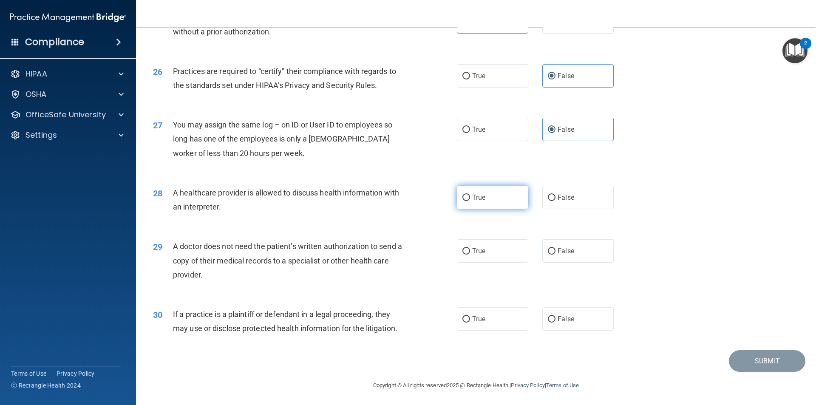
click at [496, 200] on label "True" at bounding box center [492, 197] width 71 height 23
click at [470, 200] on input "True" at bounding box center [466, 198] width 8 height 6
radio input "true"
click at [475, 268] on div "29 A doctor does not need the patient’s written authorization to send a copy of…" at bounding box center [476, 263] width 658 height 68
click at [476, 248] on span "True" at bounding box center [478, 251] width 13 height 8
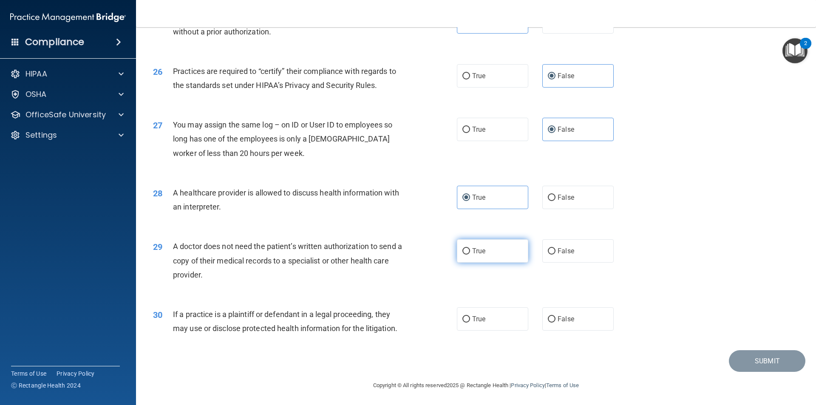
click at [470, 248] on input "True" at bounding box center [466, 251] width 8 height 6
radio input "true"
click at [489, 324] on label "True" at bounding box center [492, 318] width 71 height 23
click at [470, 322] on input "True" at bounding box center [466, 319] width 8 height 6
radio input "true"
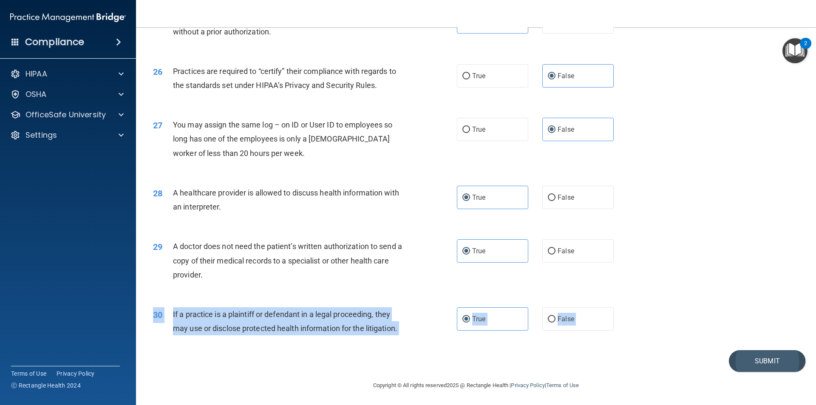
drag, startPoint x: 733, startPoint y: 350, endPoint x: 756, endPoint y: 364, distance: 26.9
click at [756, 363] on button "Submit" at bounding box center [767, 361] width 76 height 22
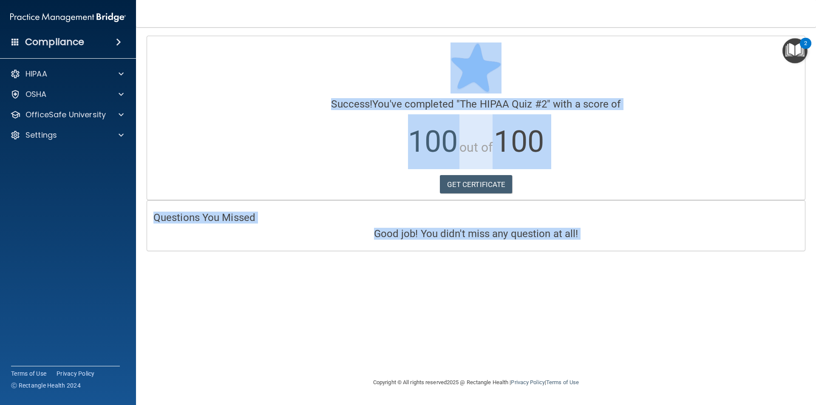
click at [705, 158] on p "100 out of 100" at bounding box center [475, 141] width 645 height 55
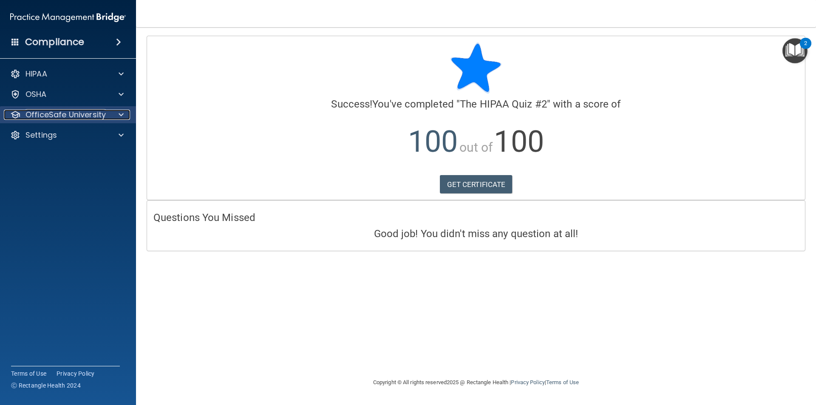
click at [55, 111] on p "OfficeSafe University" at bounding box center [65, 115] width 80 height 10
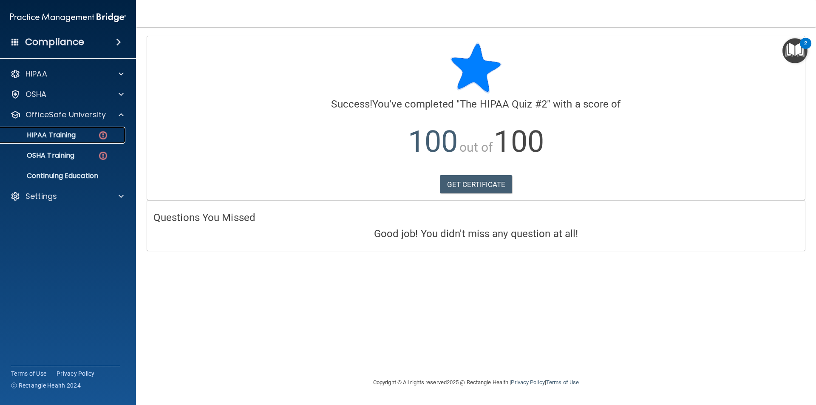
click at [62, 138] on p "HIPAA Training" at bounding box center [41, 135] width 70 height 8
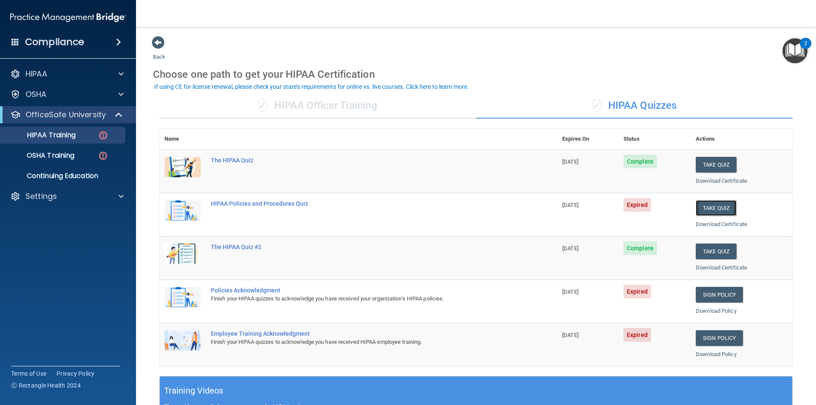
click at [707, 207] on button "Take Quiz" at bounding box center [715, 208] width 41 height 16
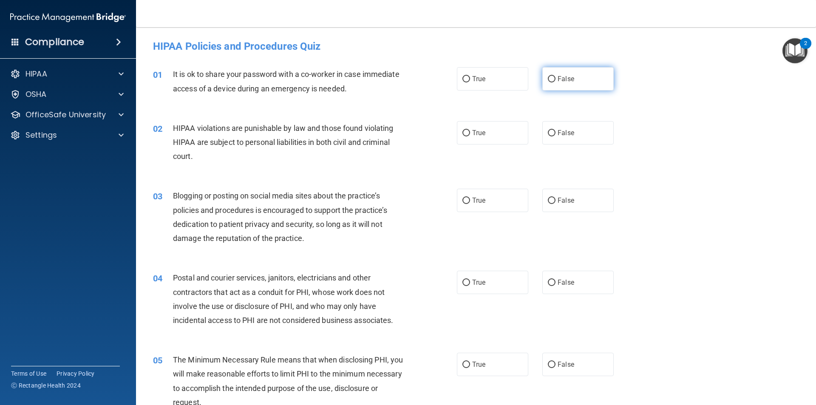
click at [549, 76] on input "False" at bounding box center [552, 79] width 8 height 6
radio input "true"
click at [462, 131] on input "True" at bounding box center [466, 133] width 8 height 6
radio input "true"
drag, startPoint x: 548, startPoint y: 202, endPoint x: 542, endPoint y: 201, distance: 6.2
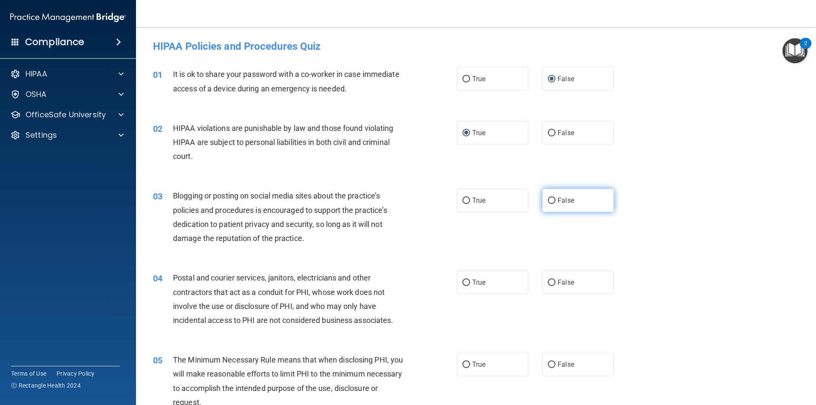
click at [548, 200] on input "False" at bounding box center [552, 201] width 8 height 6
radio input "true"
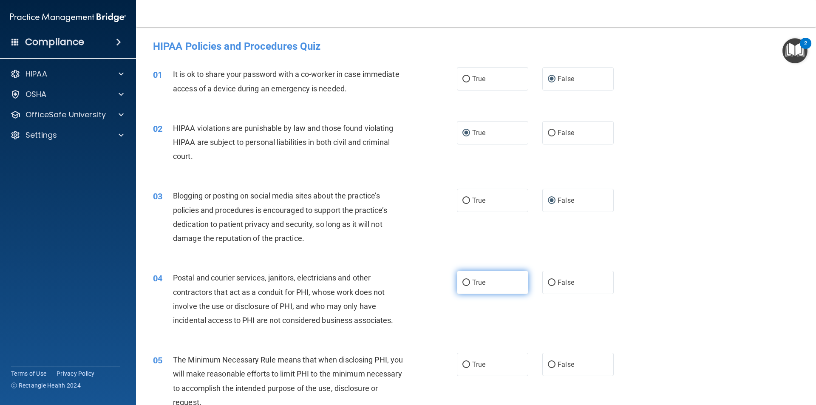
click at [467, 282] on label "True" at bounding box center [492, 282] width 71 height 23
click at [467, 282] on input "True" at bounding box center [466, 283] width 8 height 6
radio input "true"
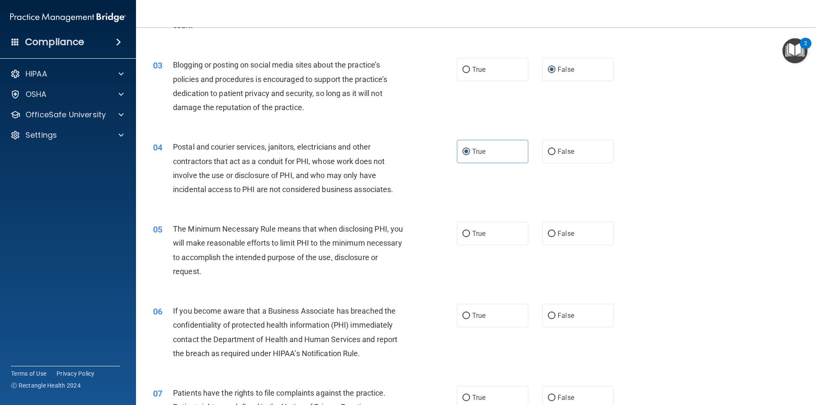
scroll to position [170, 0]
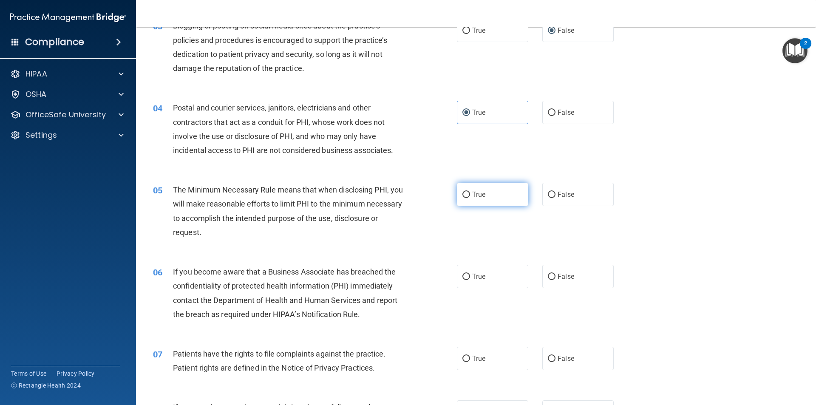
click at [463, 194] on input "True" at bounding box center [466, 195] width 8 height 6
radio input "true"
click at [548, 275] on input "False" at bounding box center [552, 277] width 8 height 6
radio input "true"
click at [463, 357] on input "True" at bounding box center [466, 359] width 8 height 6
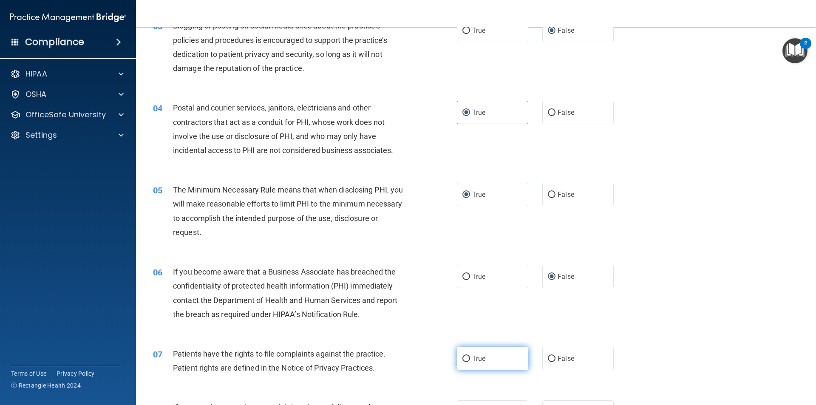
radio input "true"
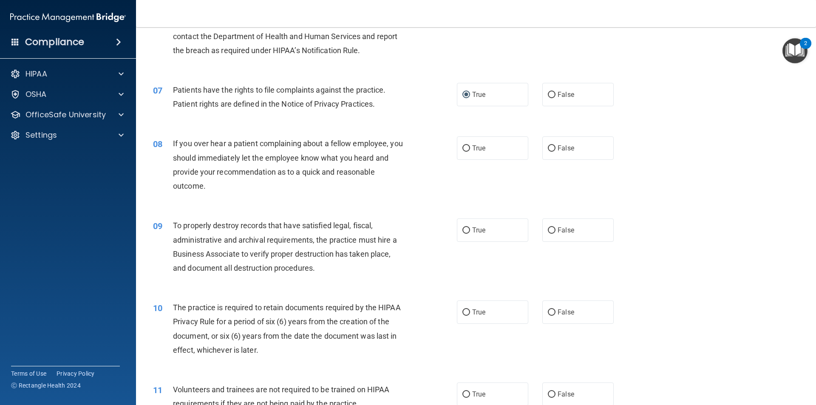
scroll to position [510, 0]
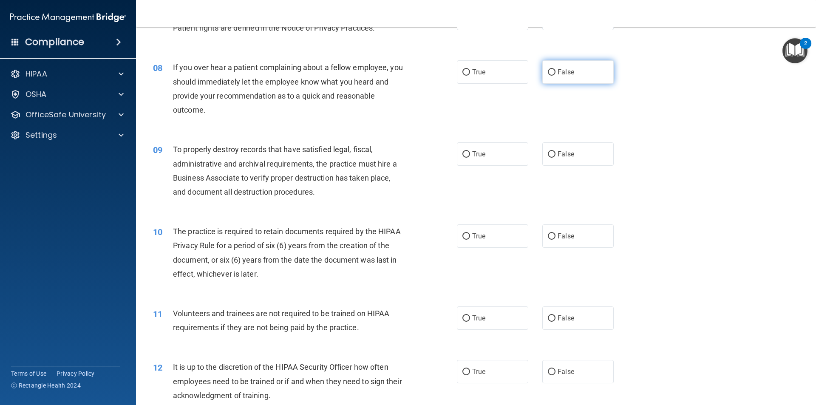
click at [550, 70] on input "False" at bounding box center [552, 72] width 8 height 6
radio input "true"
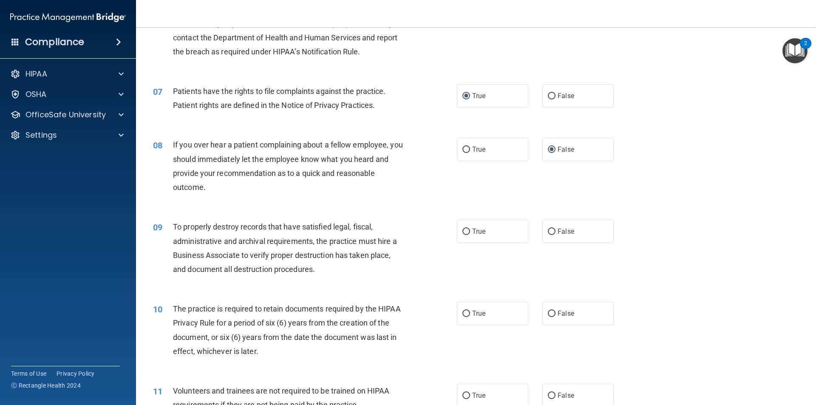
scroll to position [425, 0]
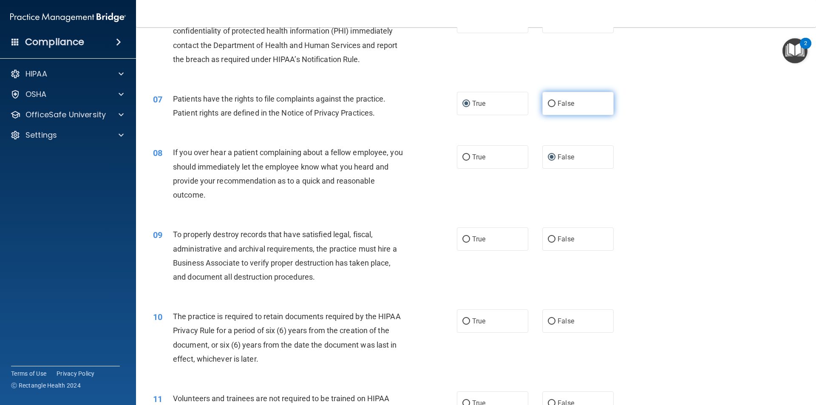
click at [548, 101] on input "False" at bounding box center [552, 104] width 8 height 6
radio input "true"
radio input "false"
click at [548, 236] on input "False" at bounding box center [552, 239] width 8 height 6
radio input "true"
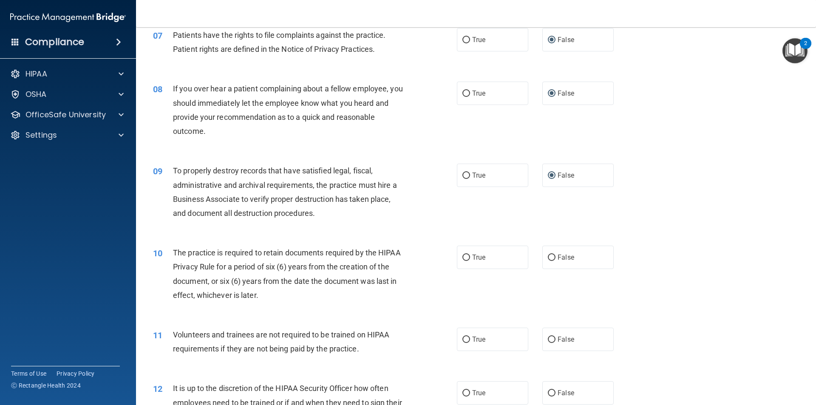
scroll to position [510, 0]
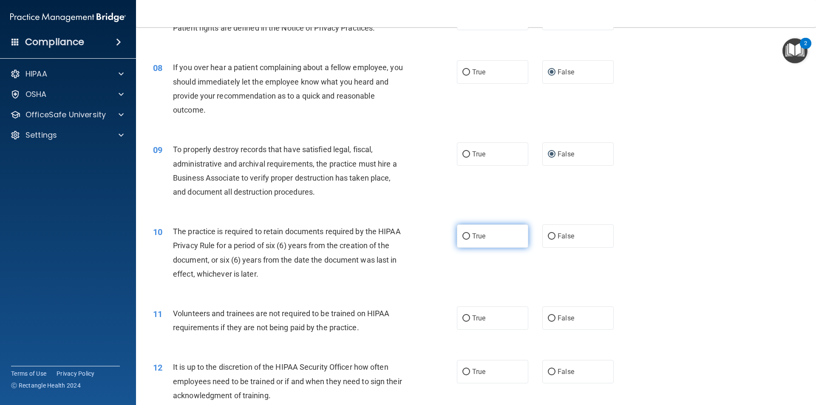
drag, startPoint x: 463, startPoint y: 235, endPoint x: 466, endPoint y: 248, distance: 12.9
click at [464, 236] on input "True" at bounding box center [466, 236] width 8 height 6
radio input "true"
click at [548, 318] on input "False" at bounding box center [552, 318] width 8 height 6
radio input "true"
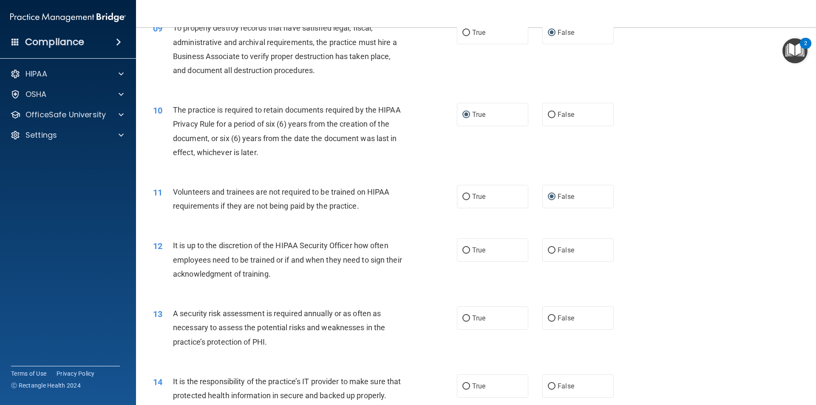
scroll to position [637, 0]
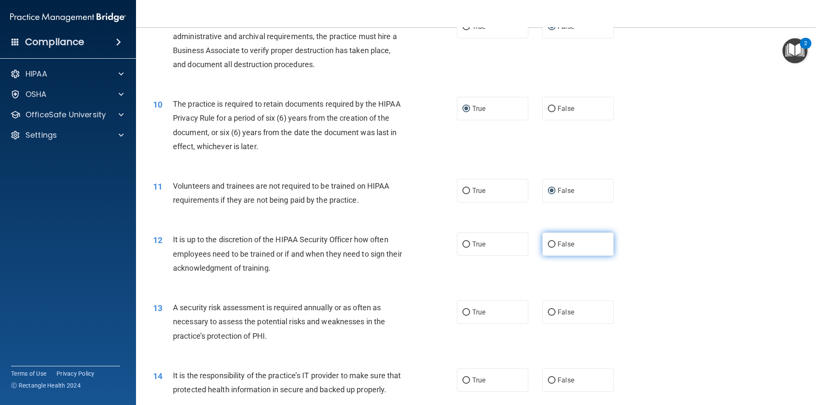
click at [548, 241] on input "False" at bounding box center [552, 244] width 8 height 6
radio input "true"
click at [463, 309] on input "True" at bounding box center [466, 312] width 8 height 6
radio input "true"
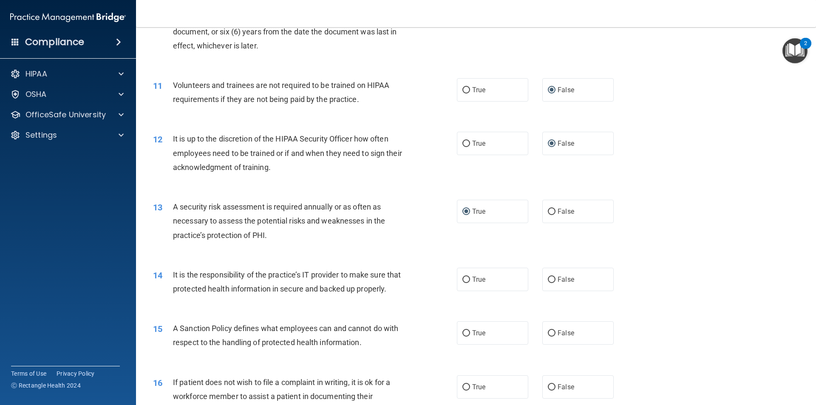
scroll to position [765, 0]
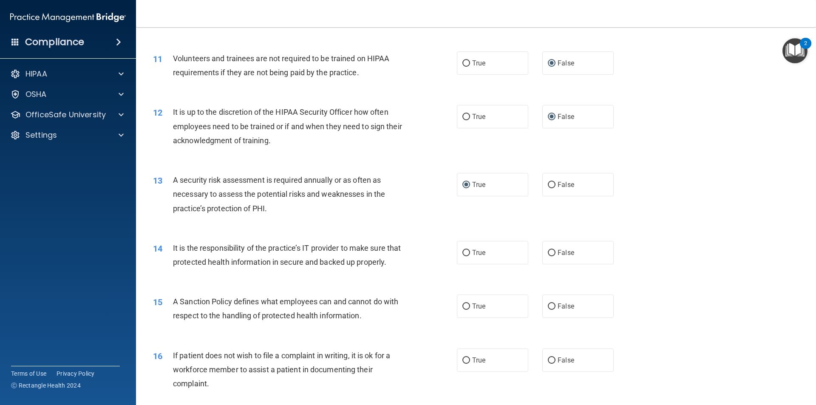
drag, startPoint x: 548, startPoint y: 252, endPoint x: 548, endPoint y: 265, distance: 12.8
click at [548, 252] on input "False" at bounding box center [552, 253] width 8 height 6
radio input "true"
click at [548, 310] on input "False" at bounding box center [552, 306] width 8 height 6
radio input "true"
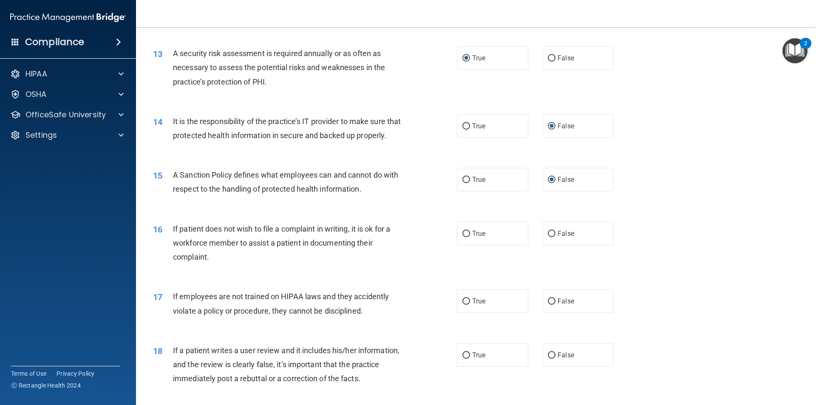
scroll to position [892, 0]
click at [465, 236] on input "True" at bounding box center [466, 233] width 8 height 6
radio input "true"
click at [549, 304] on input "False" at bounding box center [552, 300] width 8 height 6
radio input "true"
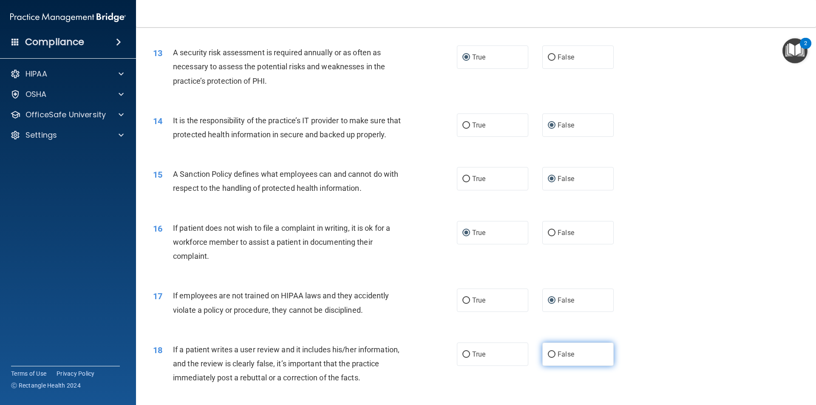
click at [548, 358] on input "False" at bounding box center [552, 354] width 8 height 6
radio input "true"
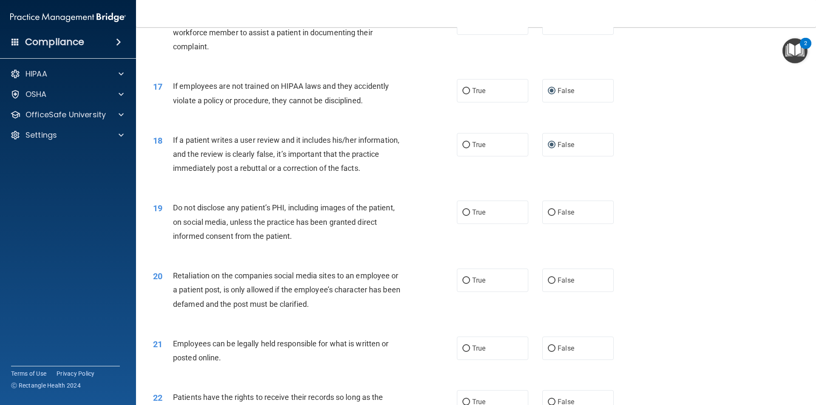
scroll to position [1147, 0]
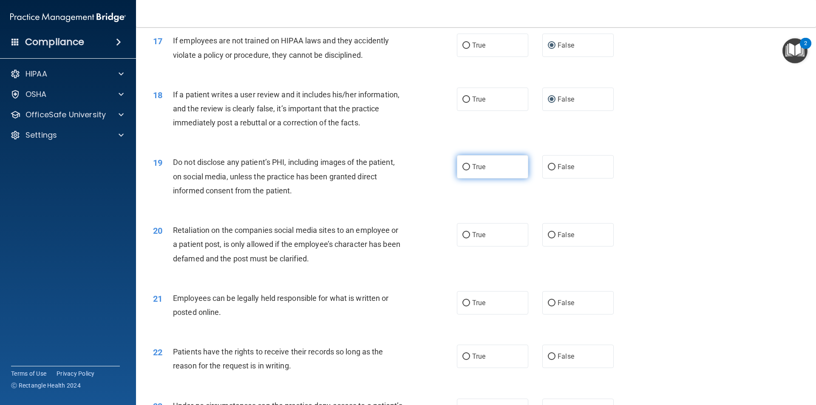
click at [467, 178] on label "True" at bounding box center [492, 166] width 71 height 23
click at [467, 170] on input "True" at bounding box center [466, 167] width 8 height 6
radio input "true"
click at [551, 246] on label "False" at bounding box center [577, 234] width 71 height 23
click at [548, 238] on input "False" at bounding box center [552, 235] width 8 height 6
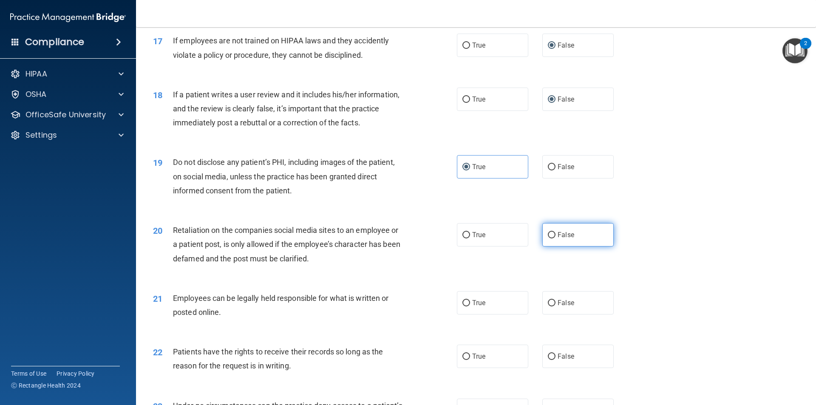
radio input "true"
click at [463, 306] on input "True" at bounding box center [466, 303] width 8 height 6
radio input "true"
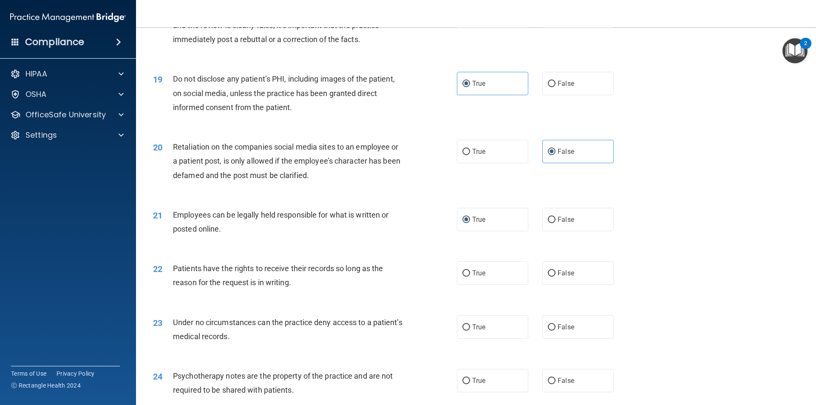
scroll to position [1232, 0]
click at [548, 275] on input "False" at bounding box center [552, 271] width 8 height 6
radio input "true"
drag, startPoint x: 548, startPoint y: 337, endPoint x: 561, endPoint y: 329, distance: 14.7
click at [549, 335] on label "False" at bounding box center [577, 325] width 71 height 23
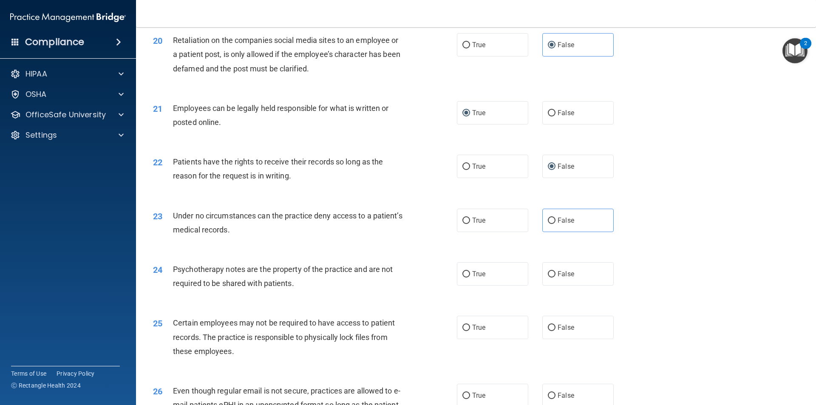
scroll to position [1359, 0]
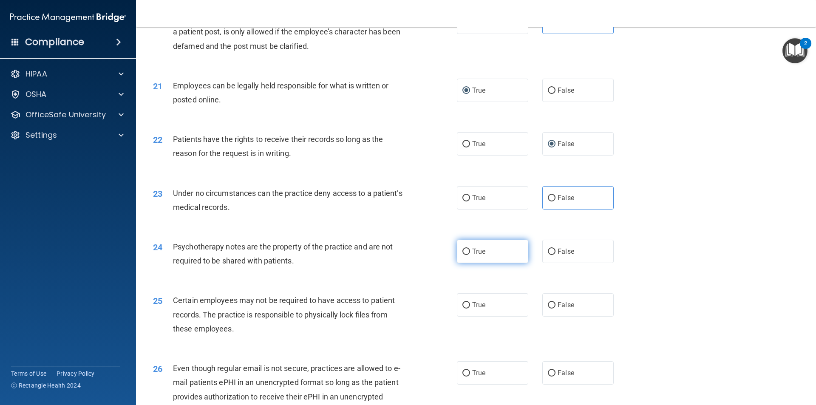
click at [472, 259] on label "True" at bounding box center [492, 251] width 71 height 23
click at [470, 255] on input "True" at bounding box center [466, 252] width 8 height 6
radio input "true"
click at [465, 308] on input "True" at bounding box center [466, 305] width 8 height 6
radio input "true"
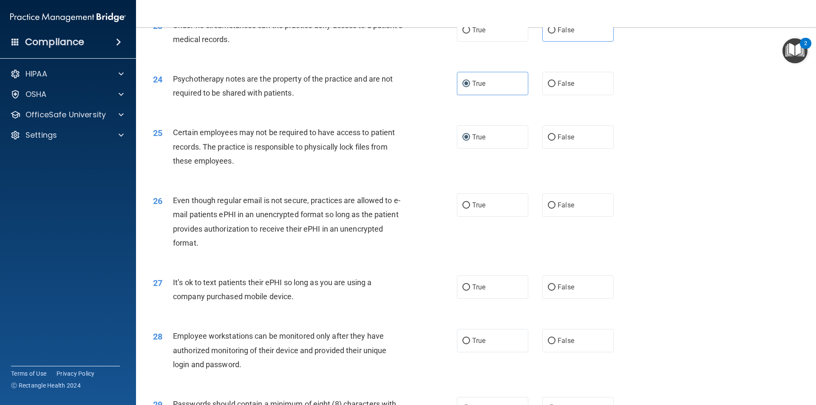
scroll to position [1529, 0]
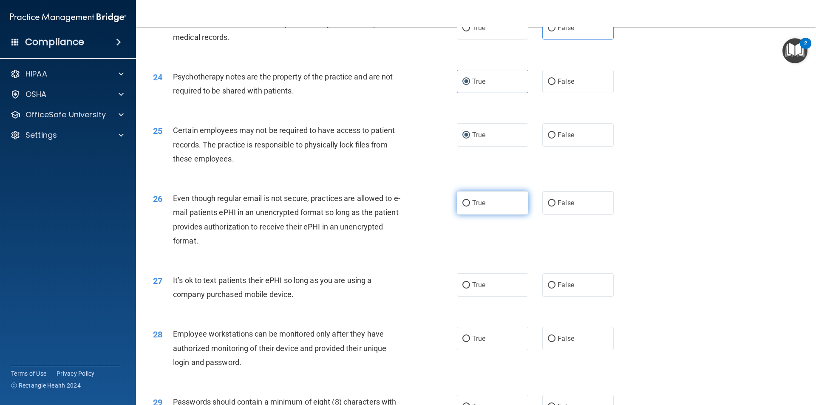
click at [463, 206] on input "True" at bounding box center [466, 203] width 8 height 6
radio input "true"
click at [551, 288] on input "False" at bounding box center [552, 285] width 8 height 6
radio input "true"
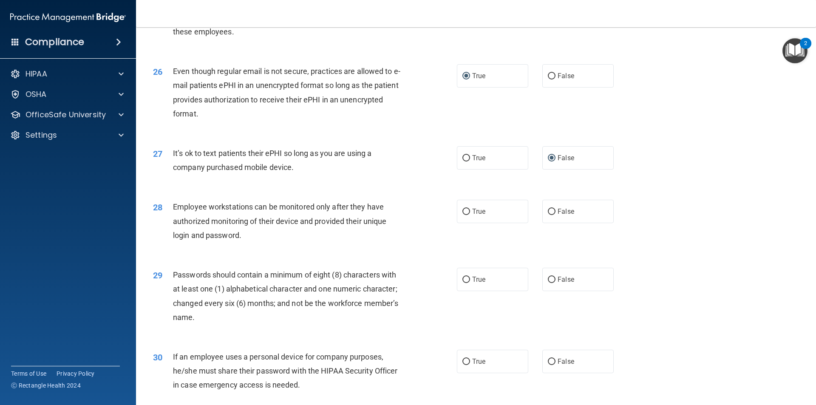
scroll to position [1657, 0]
click at [549, 282] on input "False" at bounding box center [552, 279] width 8 height 6
radio input "true"
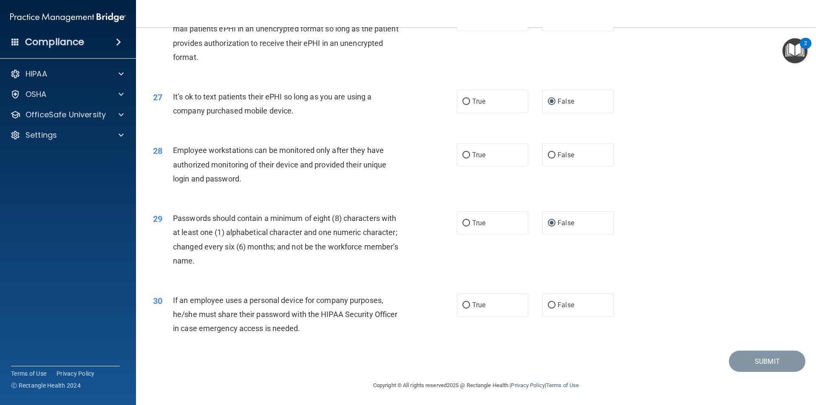
scroll to position [1728, 0]
drag, startPoint x: 546, startPoint y: 152, endPoint x: 542, endPoint y: 153, distance: 4.3
click at [548, 152] on input "False" at bounding box center [552, 154] width 8 height 6
radio input "true"
click at [463, 219] on input "True" at bounding box center [466, 222] width 8 height 6
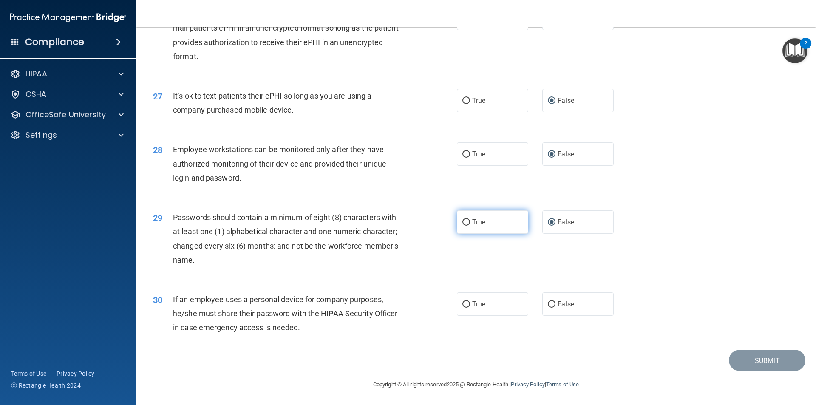
radio input "true"
radio input "false"
click at [550, 301] on input "False" at bounding box center [552, 304] width 8 height 6
radio input "true"
click at [583, 306] on label "False" at bounding box center [577, 303] width 71 height 23
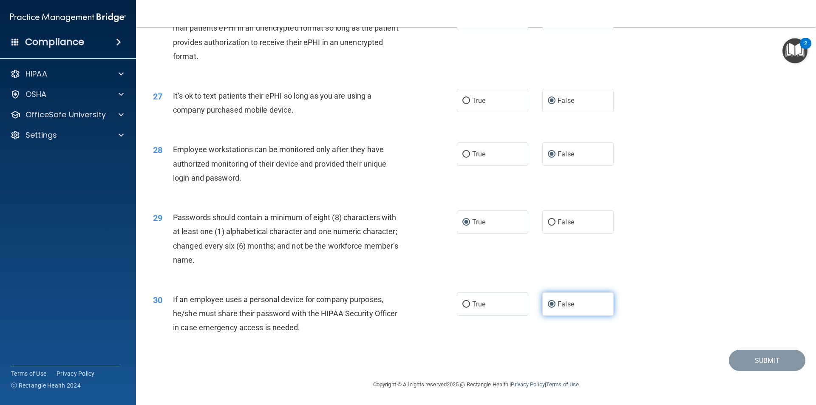
click at [555, 306] on input "False" at bounding box center [552, 304] width 8 height 6
click at [510, 303] on label "True" at bounding box center [492, 303] width 71 height 23
click at [470, 303] on input "True" at bounding box center [466, 304] width 8 height 6
radio input "true"
click at [550, 305] on input "False" at bounding box center [552, 304] width 8 height 6
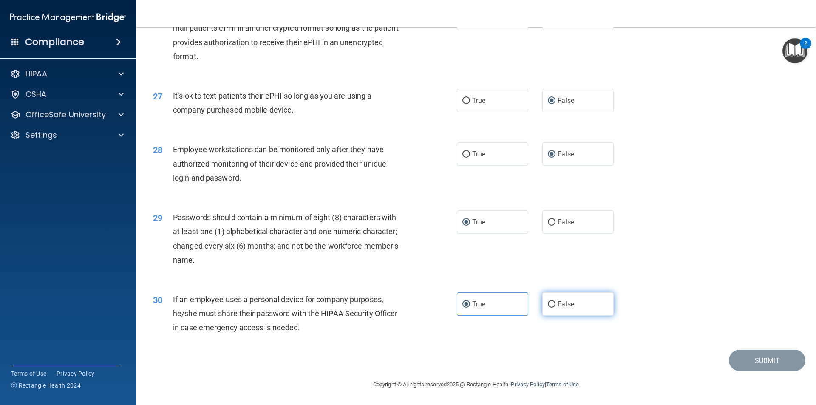
radio input "true"
radio input "false"
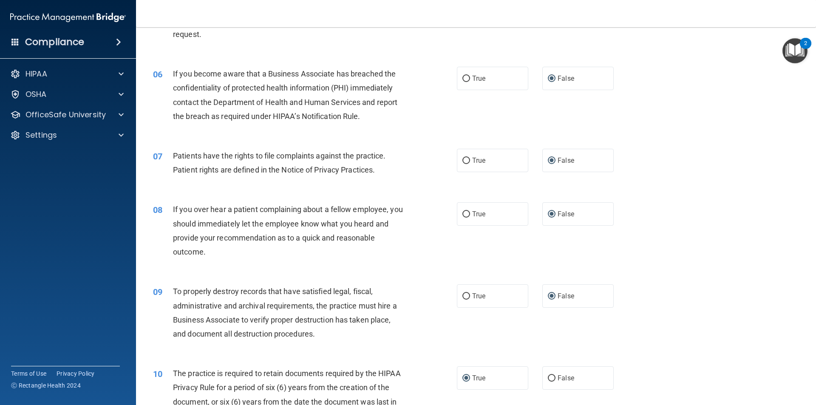
scroll to position [156, 0]
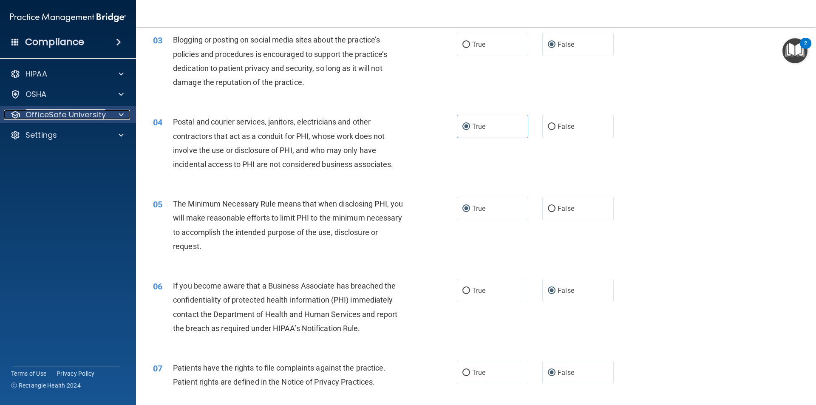
click at [61, 117] on p "OfficeSafe University" at bounding box center [65, 115] width 80 height 10
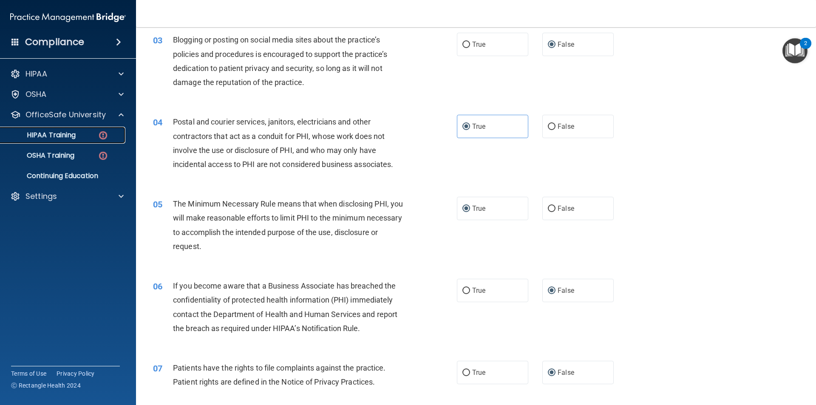
click at [88, 139] on link "HIPAA Training" at bounding box center [59, 135] width 134 height 17
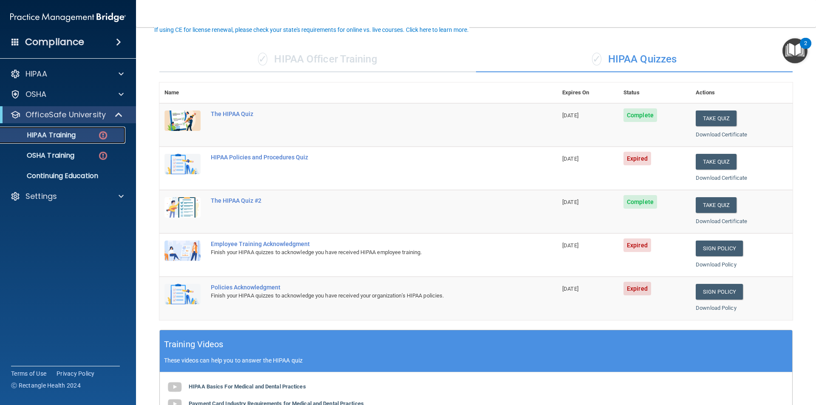
scroll to position [28, 0]
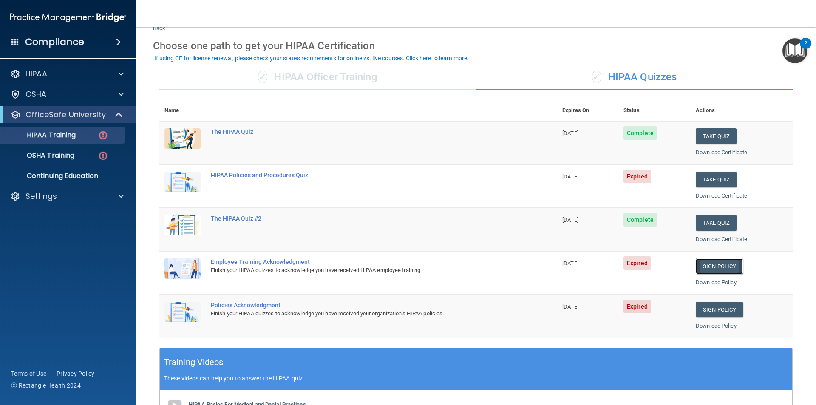
click at [713, 268] on link "Sign Policy" at bounding box center [718, 266] width 47 height 16
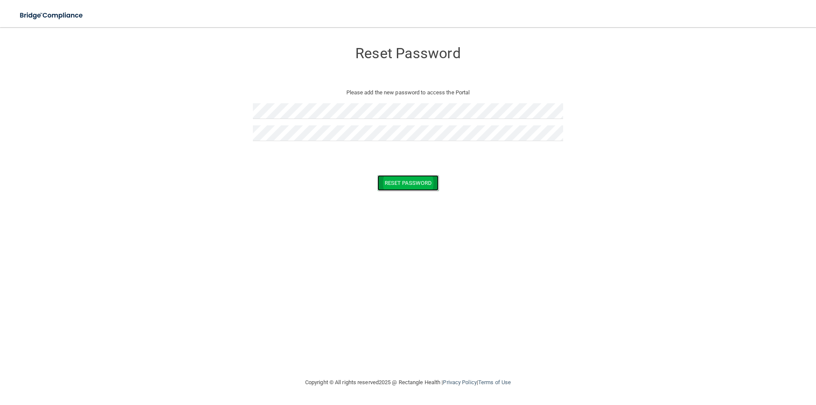
click at [405, 187] on button "Reset Password" at bounding box center [407, 183] width 61 height 16
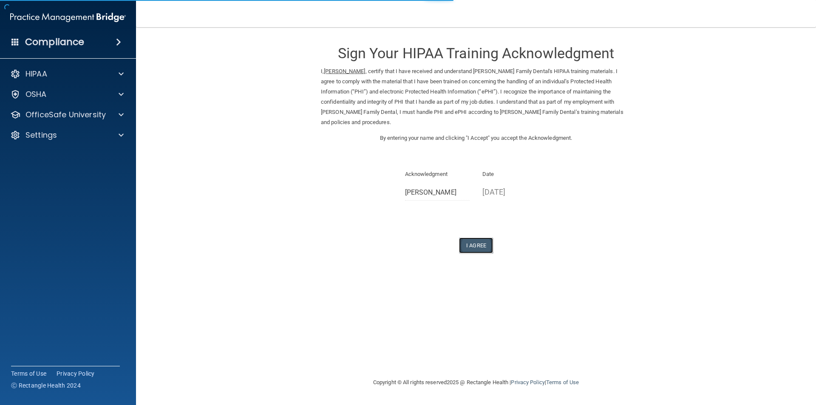
click at [482, 237] on button "I Agree" at bounding box center [476, 245] width 34 height 16
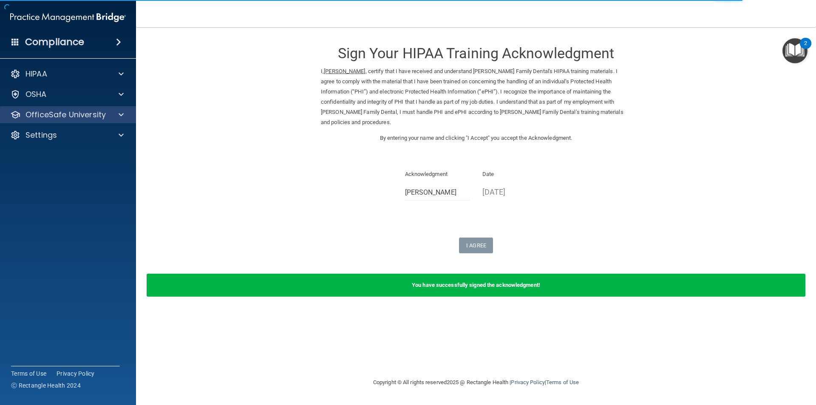
click at [65, 120] on div "OfficeSafe University" at bounding box center [68, 114] width 136 height 17
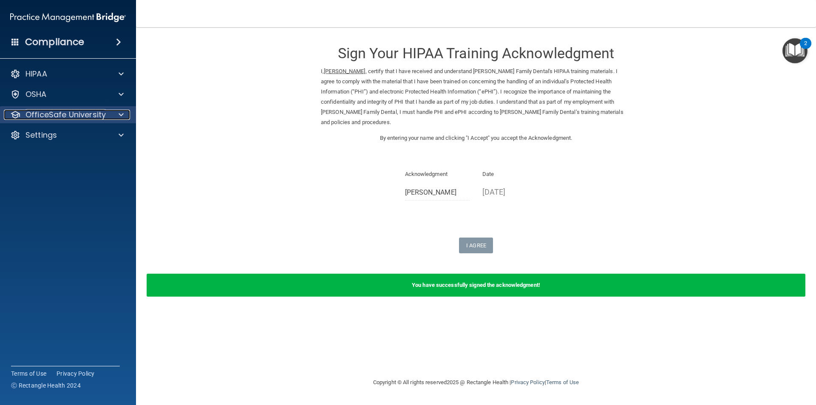
click at [83, 110] on p "OfficeSafe University" at bounding box center [65, 115] width 80 height 10
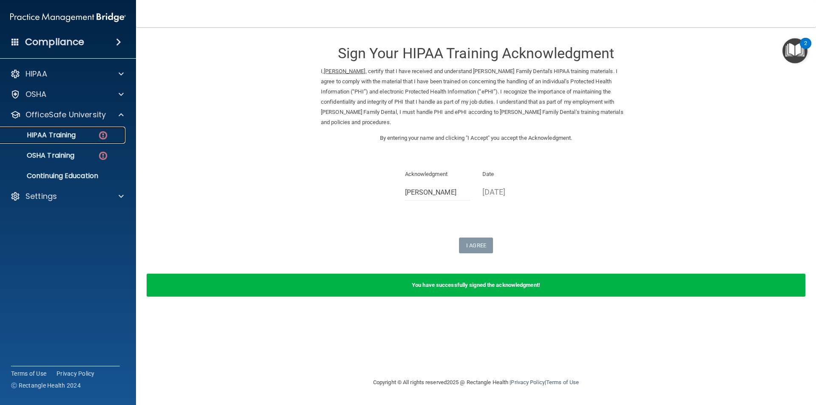
click at [62, 140] on link "HIPAA Training" at bounding box center [59, 135] width 134 height 17
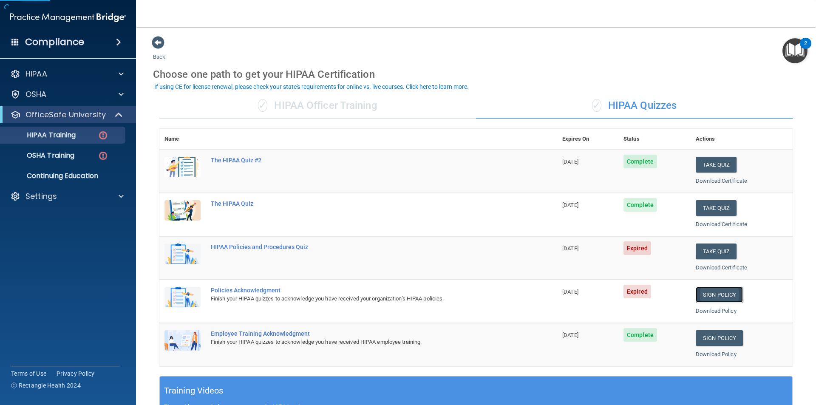
click at [719, 293] on link "Sign Policy" at bounding box center [718, 295] width 47 height 16
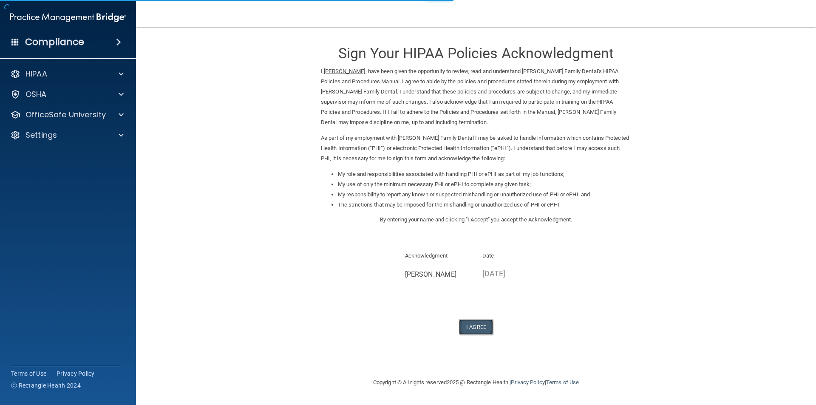
click at [483, 329] on button "I Agree" at bounding box center [476, 327] width 34 height 16
drag, startPoint x: 53, startPoint y: 118, endPoint x: 86, endPoint y: 129, distance: 34.9
click at [53, 117] on p "OfficeSafe University" at bounding box center [65, 115] width 80 height 10
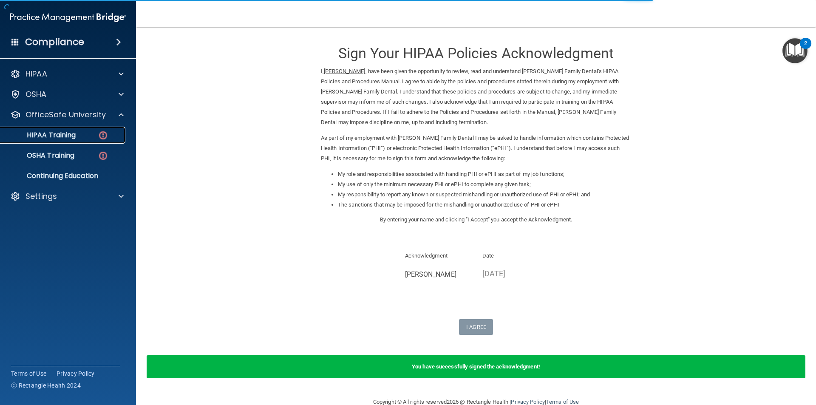
click at [68, 136] on p "HIPAA Training" at bounding box center [41, 135] width 70 height 8
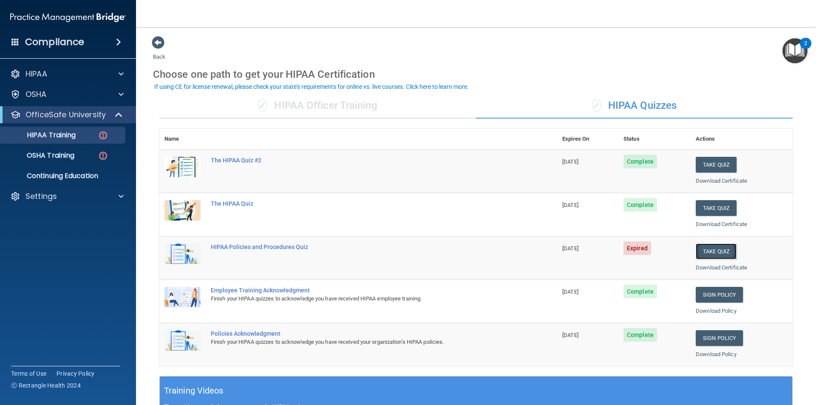
click at [714, 251] on button "Take Quiz" at bounding box center [715, 251] width 41 height 16
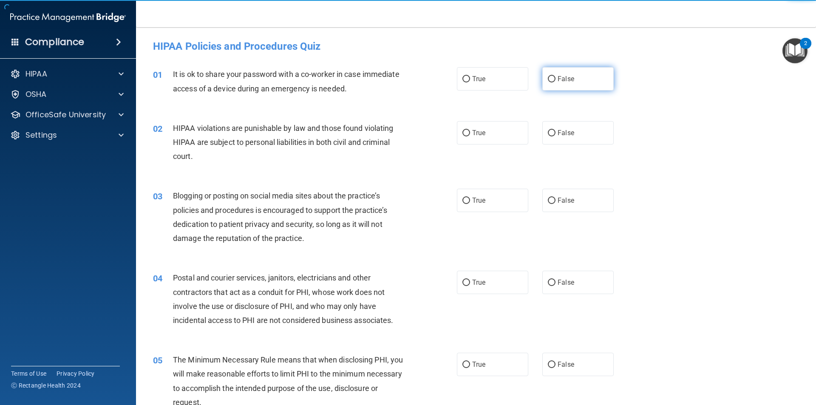
click at [561, 83] on label "False" at bounding box center [577, 78] width 71 height 23
click at [555, 82] on input "False" at bounding box center [552, 79] width 8 height 6
radio input "true"
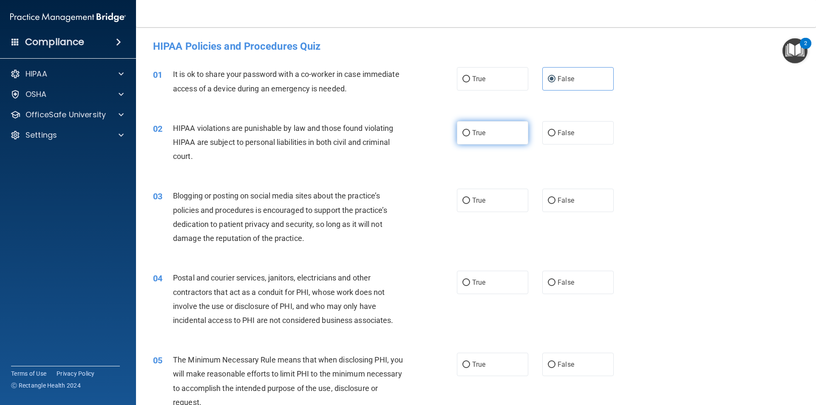
click at [502, 143] on label "True" at bounding box center [492, 132] width 71 height 23
click at [470, 136] on input "True" at bounding box center [466, 133] width 8 height 6
radio input "true"
click at [548, 198] on input "False" at bounding box center [552, 201] width 8 height 6
radio input "true"
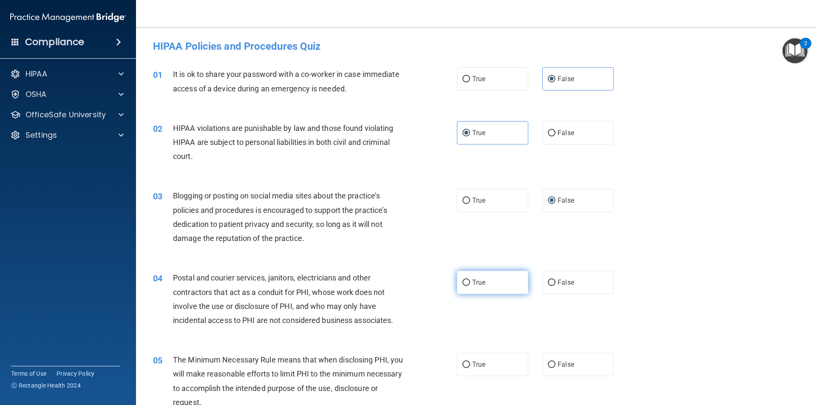
click at [492, 282] on label "True" at bounding box center [492, 282] width 71 height 23
click at [470, 282] on input "True" at bounding box center [466, 283] width 8 height 6
radio input "true"
click at [487, 366] on label "True" at bounding box center [492, 364] width 71 height 23
click at [470, 366] on input "True" at bounding box center [466, 365] width 8 height 6
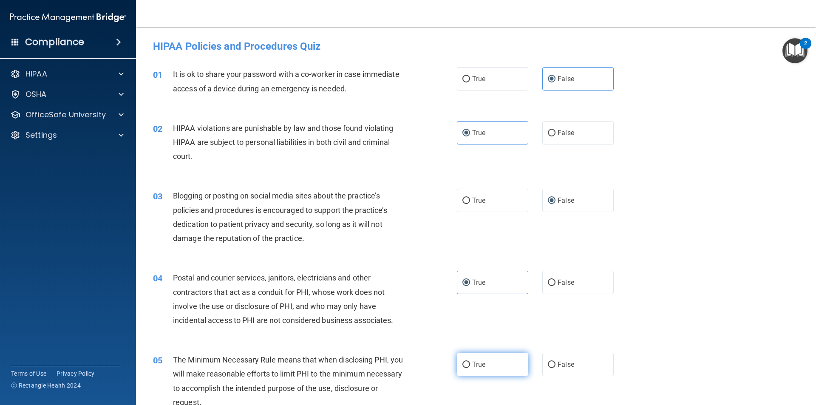
radio input "true"
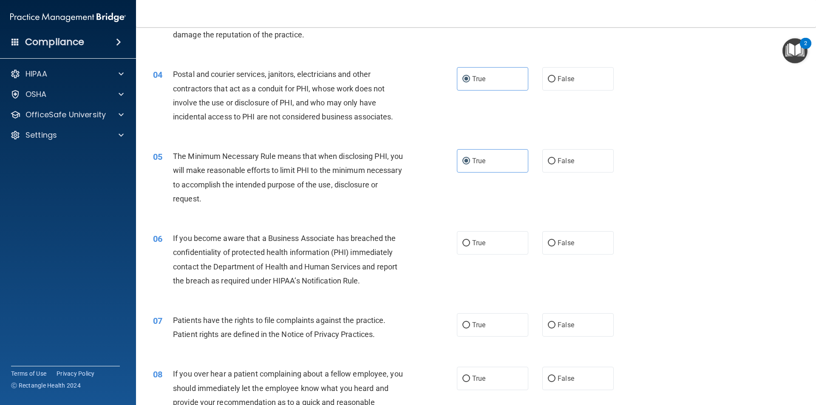
scroll to position [212, 0]
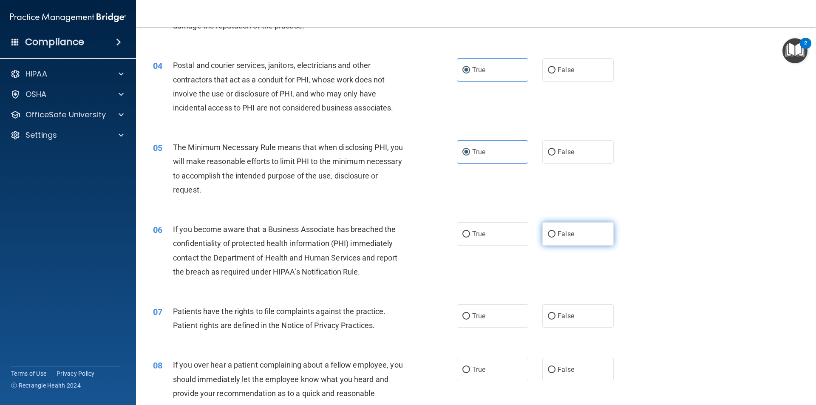
click at [565, 241] on label "False" at bounding box center [577, 233] width 71 height 23
click at [555, 237] on input "False" at bounding box center [552, 234] width 8 height 6
radio input "true"
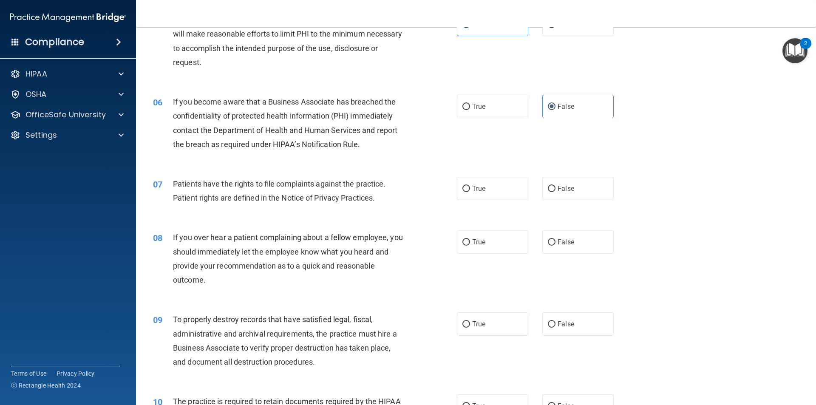
scroll to position [382, 0]
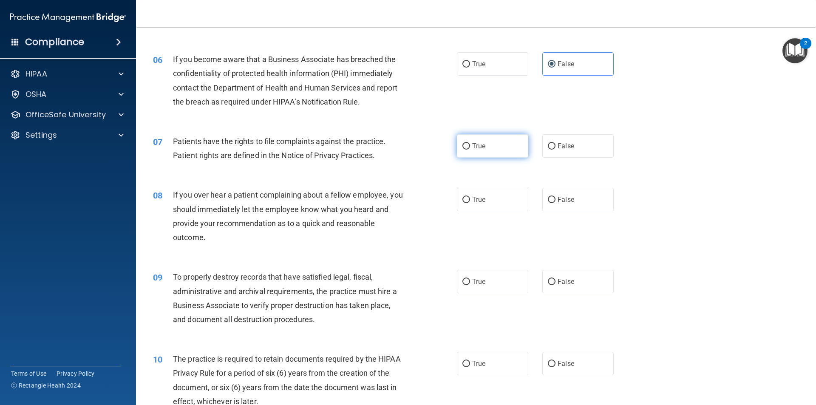
click at [494, 153] on label "True" at bounding box center [492, 145] width 71 height 23
click at [470, 150] on input "True" at bounding box center [466, 146] width 8 height 6
radio input "true"
click at [557, 200] on span "False" at bounding box center [565, 199] width 17 height 8
click at [555, 200] on input "False" at bounding box center [552, 200] width 8 height 6
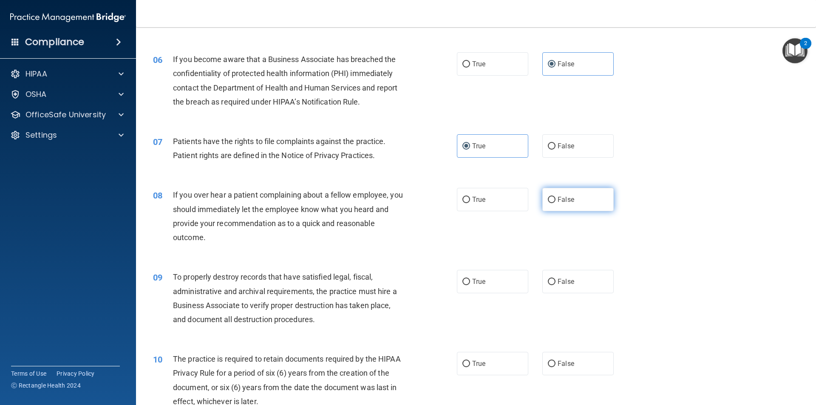
radio input "true"
click at [577, 291] on label "False" at bounding box center [577, 281] width 71 height 23
click at [555, 285] on input "False" at bounding box center [552, 282] width 8 height 6
radio input "true"
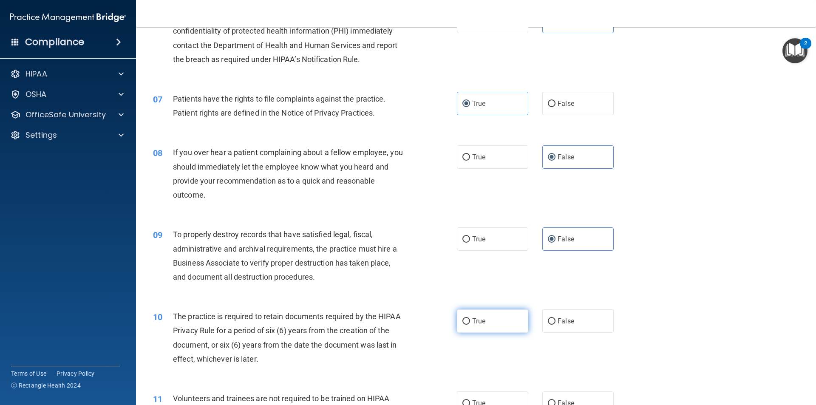
click at [478, 315] on label "True" at bounding box center [492, 320] width 71 height 23
click at [470, 318] on input "True" at bounding box center [466, 321] width 8 height 6
radio input "true"
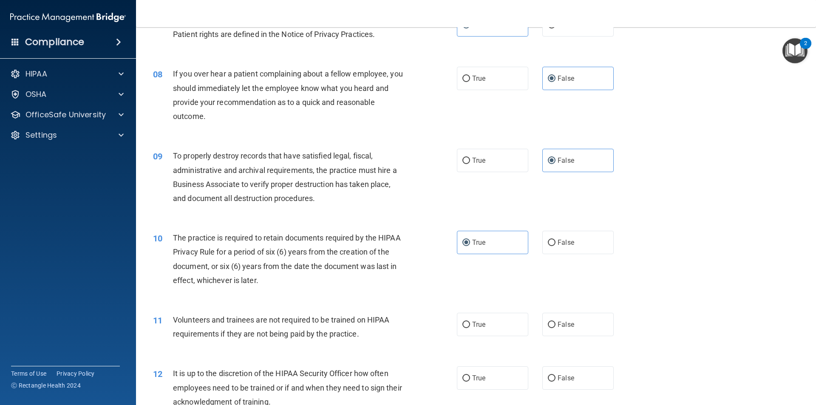
scroll to position [510, 0]
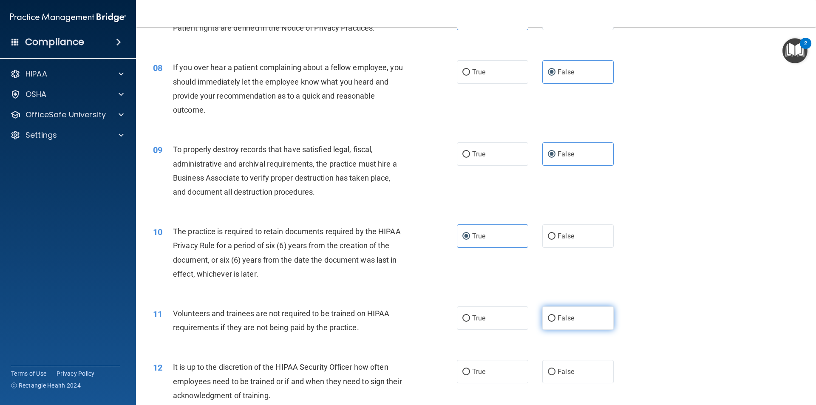
click at [574, 321] on label "False" at bounding box center [577, 317] width 71 height 23
click at [555, 321] on input "False" at bounding box center [552, 318] width 8 height 6
radio input "true"
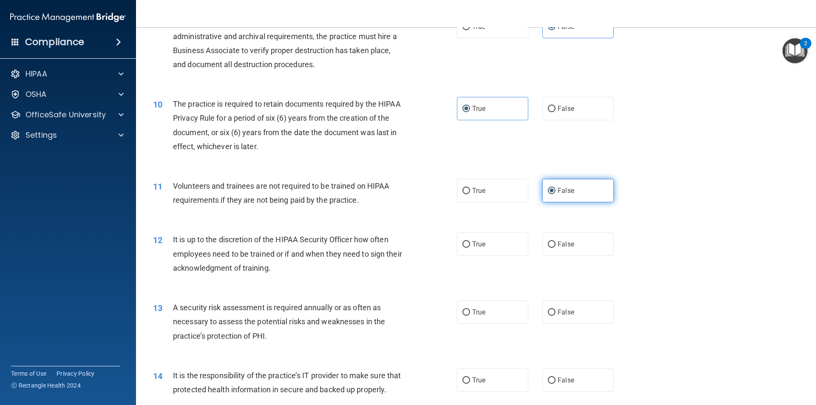
scroll to position [680, 0]
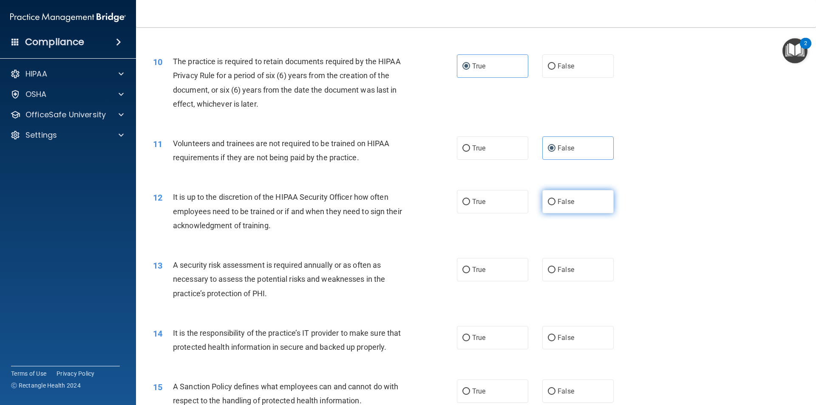
click at [567, 203] on span "False" at bounding box center [565, 202] width 17 height 8
click at [555, 203] on input "False" at bounding box center [552, 202] width 8 height 6
radio input "true"
click at [509, 265] on label "True" at bounding box center [492, 269] width 71 height 23
click at [470, 267] on input "True" at bounding box center [466, 270] width 8 height 6
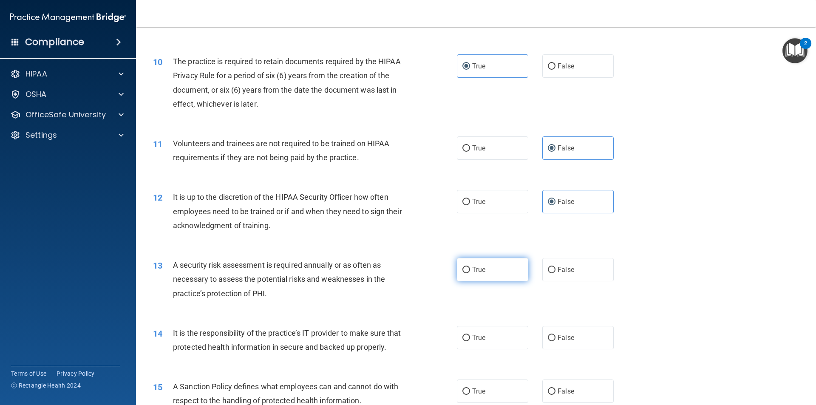
radio input "true"
click at [565, 340] on span "False" at bounding box center [565, 337] width 17 height 8
click at [555, 340] on input "False" at bounding box center [552, 338] width 8 height 6
radio input "true"
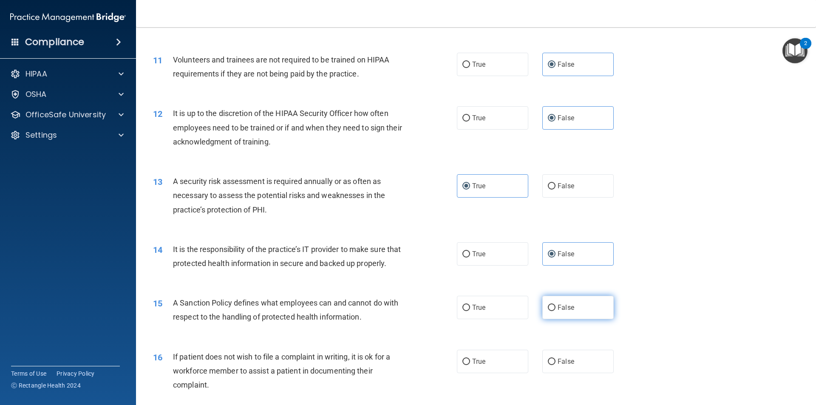
scroll to position [765, 0]
click at [569, 310] on span "False" at bounding box center [565, 306] width 17 height 8
click at [555, 310] on input "False" at bounding box center [552, 306] width 8 height 6
radio input "true"
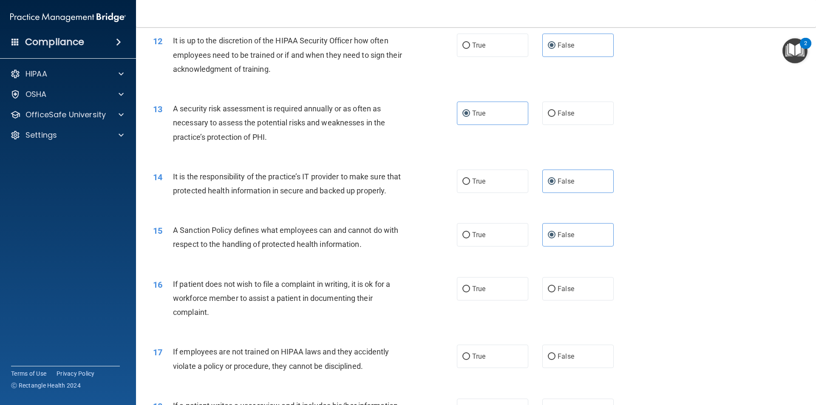
scroll to position [850, 0]
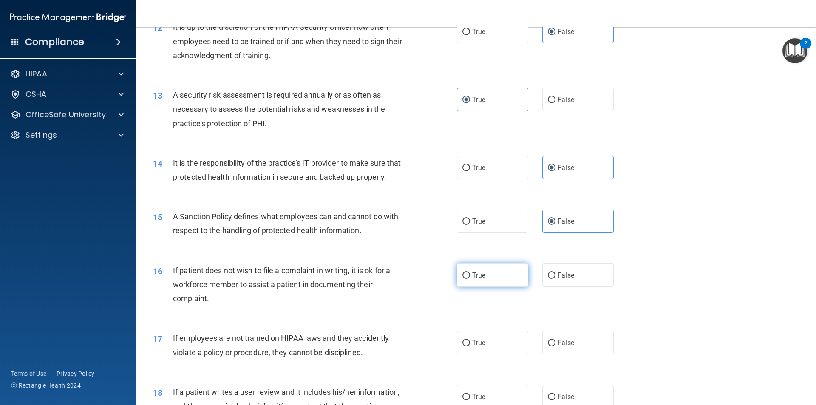
click at [502, 287] on label "True" at bounding box center [492, 274] width 71 height 23
click at [470, 279] on input "True" at bounding box center [466, 275] width 8 height 6
radio input "true"
click at [570, 347] on label "False" at bounding box center [577, 342] width 71 height 23
click at [555, 346] on input "False" at bounding box center [552, 343] width 8 height 6
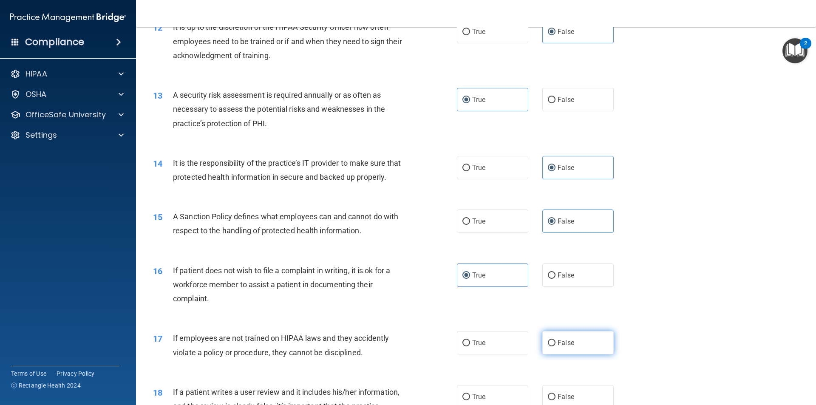
radio input "true"
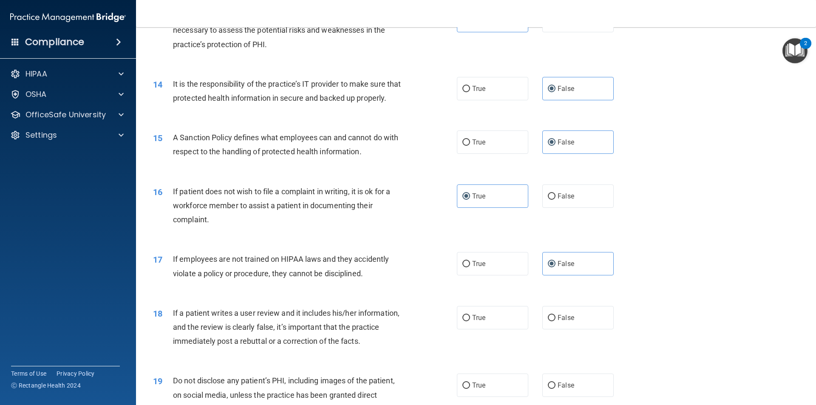
scroll to position [977, 0]
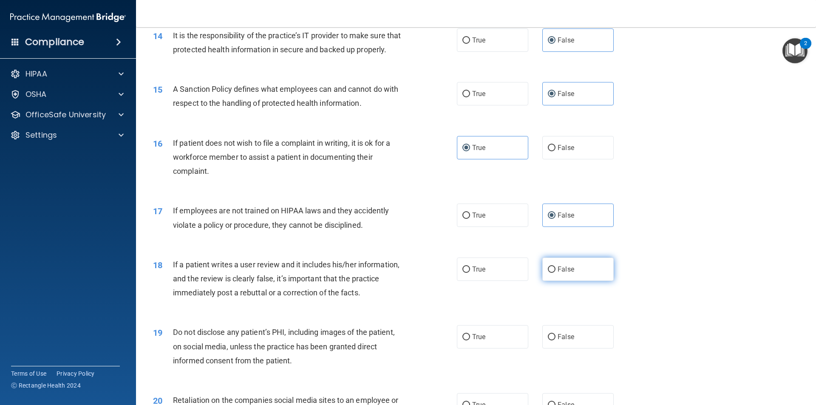
click at [557, 273] on span "False" at bounding box center [565, 269] width 17 height 8
click at [555, 273] on input "False" at bounding box center [552, 269] width 8 height 6
radio input "true"
click at [508, 348] on label "True" at bounding box center [492, 336] width 71 height 23
click at [470, 340] on input "True" at bounding box center [466, 337] width 8 height 6
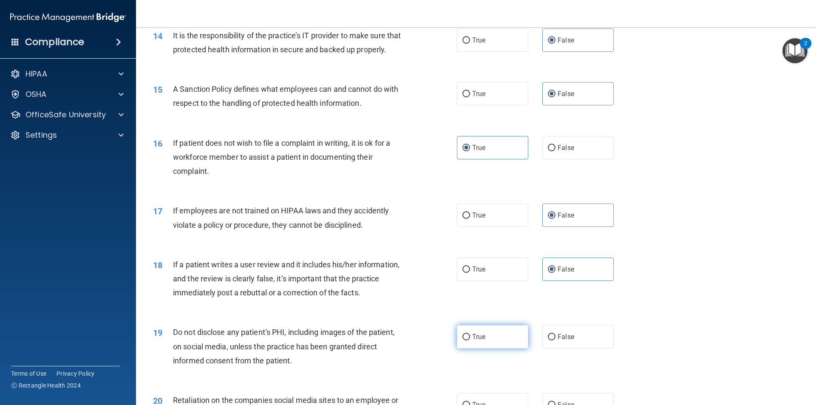
radio input "true"
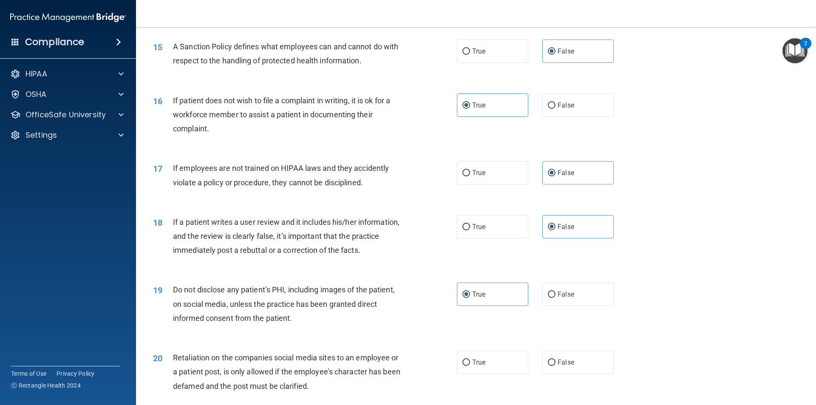
scroll to position [1062, 0]
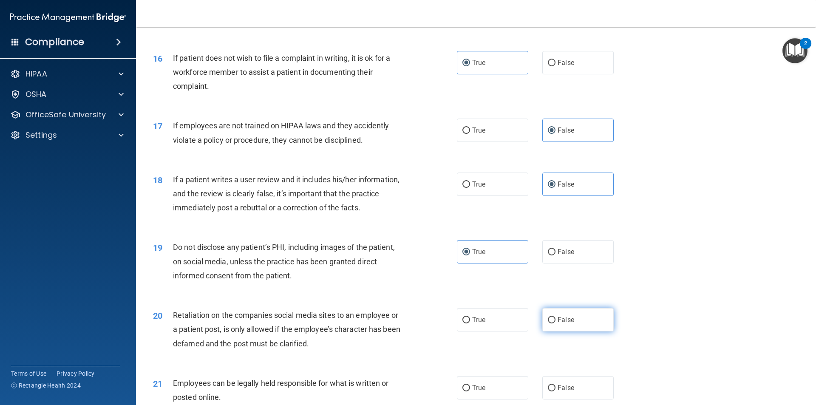
click at [542, 326] on label "False" at bounding box center [577, 319] width 71 height 23
click at [548, 323] on input "False" at bounding box center [552, 320] width 8 height 6
radio input "true"
click at [508, 395] on label "True" at bounding box center [492, 387] width 71 height 23
click at [470, 391] on input "True" at bounding box center [466, 388] width 8 height 6
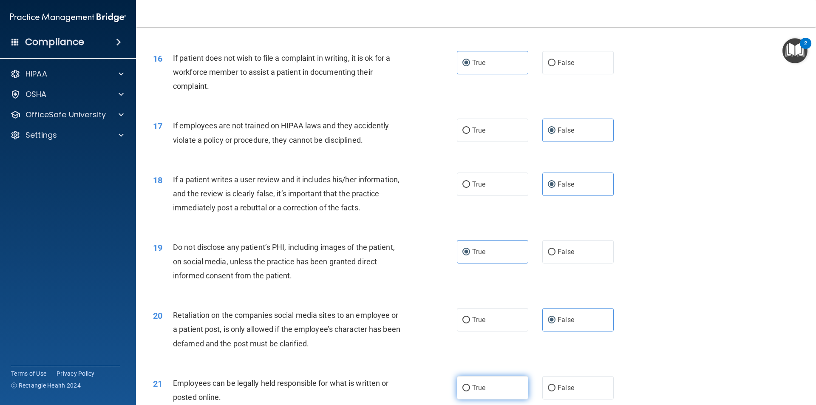
radio input "true"
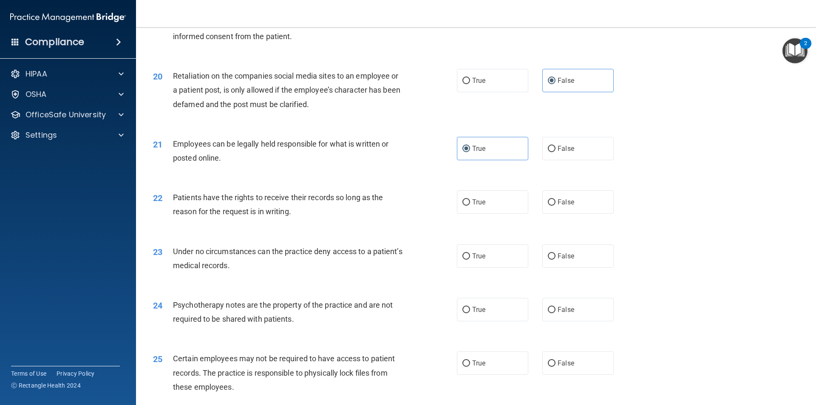
scroll to position [1317, 0]
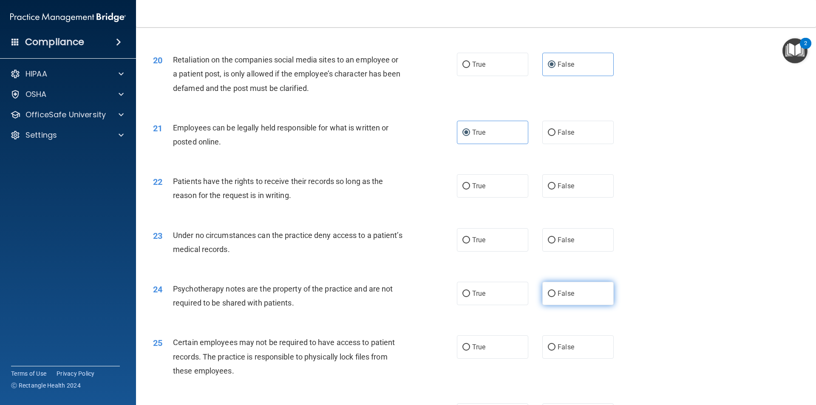
click at [557, 297] on span "False" at bounding box center [565, 293] width 17 height 8
click at [555, 297] on input "False" at bounding box center [552, 294] width 8 height 6
radio input "true"
click at [547, 198] on label "False" at bounding box center [577, 185] width 71 height 23
click at [548, 189] on input "False" at bounding box center [552, 186] width 8 height 6
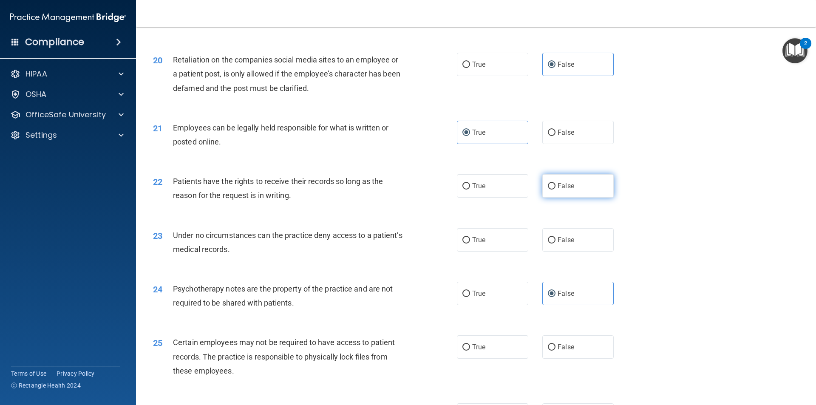
radio input "true"
click at [559, 251] on label "False" at bounding box center [577, 239] width 71 height 23
click at [555, 243] on input "False" at bounding box center [552, 240] width 8 height 6
radio input "true"
click at [511, 305] on label "True" at bounding box center [492, 293] width 71 height 23
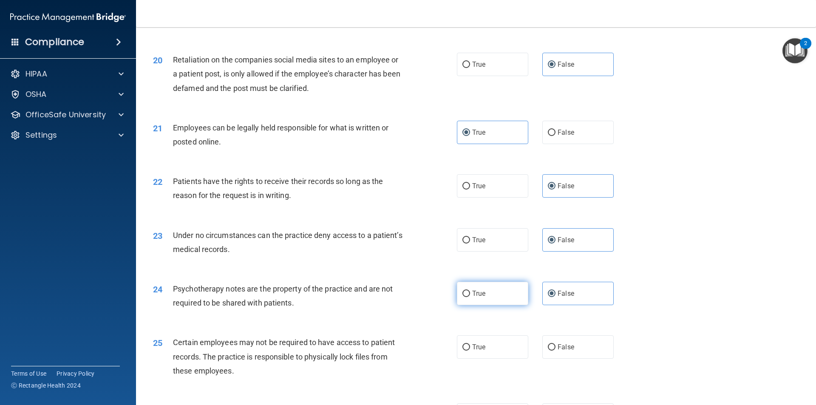
click at [470, 297] on input "True" at bounding box center [466, 294] width 8 height 6
radio input "true"
radio input "false"
click at [502, 359] on label "True" at bounding box center [492, 346] width 71 height 23
click at [470, 350] on input "True" at bounding box center [466, 347] width 8 height 6
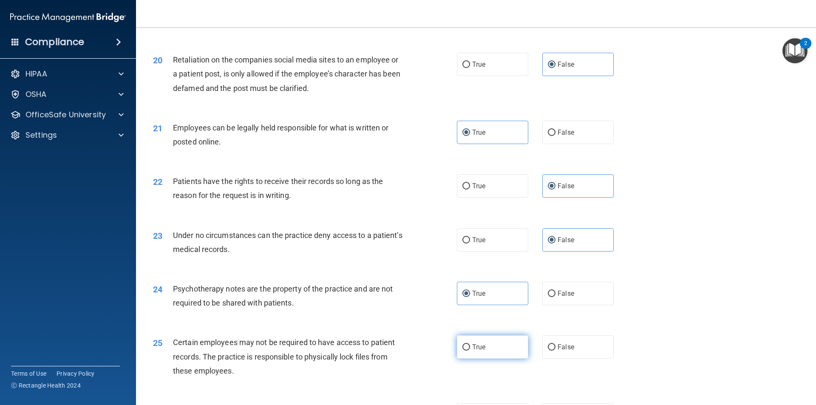
radio input "true"
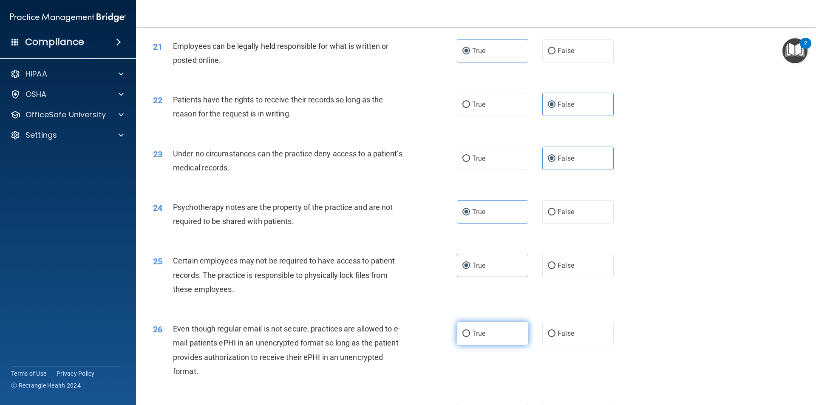
scroll to position [1402, 0]
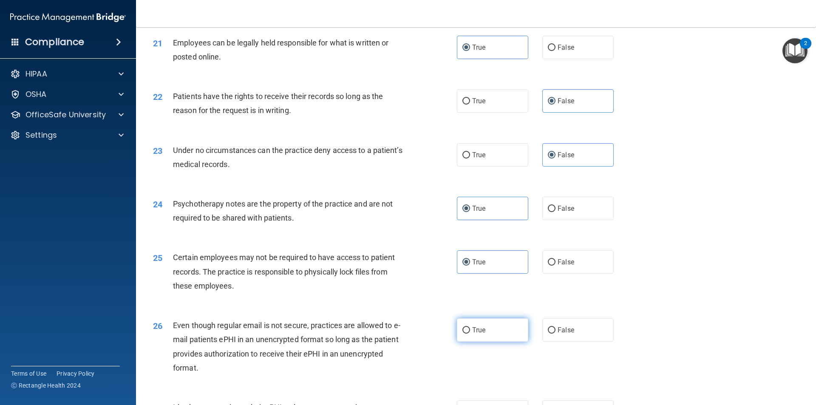
click at [500, 341] on label "True" at bounding box center [492, 329] width 71 height 23
click at [470, 333] on input "True" at bounding box center [466, 330] width 8 height 6
radio input "true"
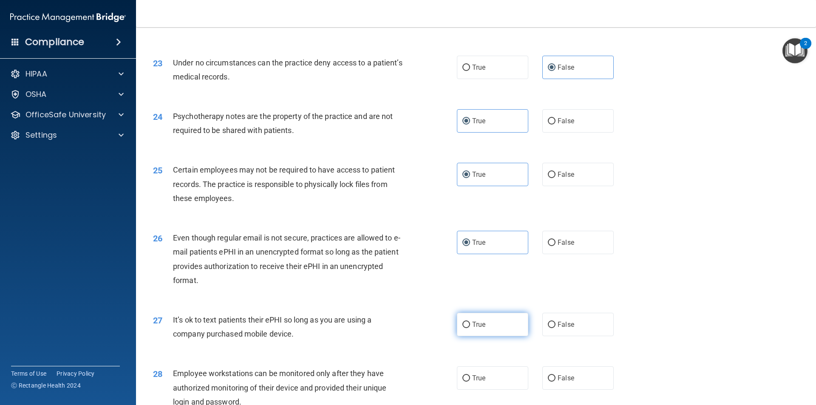
scroll to position [1530, 0]
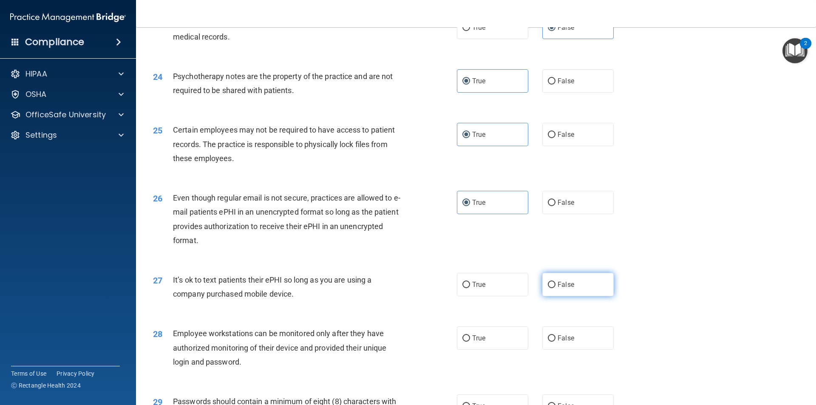
click at [548, 288] on input "False" at bounding box center [552, 285] width 8 height 6
radio input "true"
click at [560, 342] on span "False" at bounding box center [565, 338] width 17 height 8
click at [555, 342] on input "False" at bounding box center [552, 338] width 8 height 6
radio input "true"
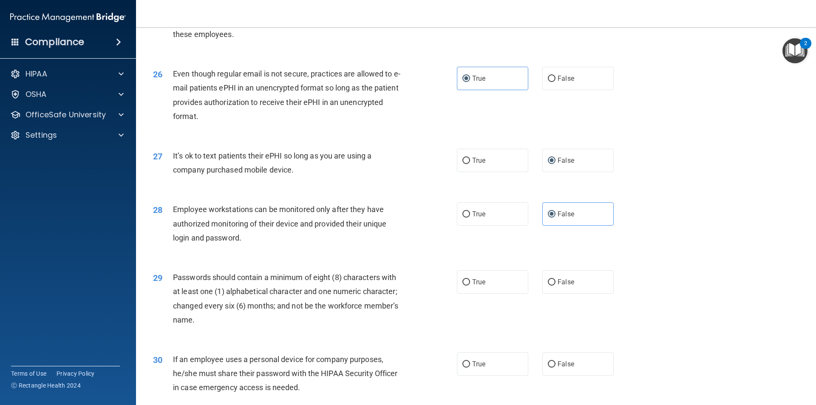
scroll to position [1657, 0]
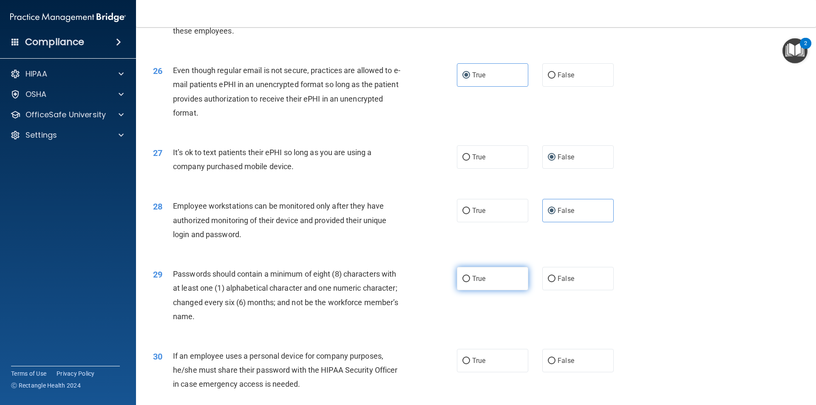
click at [502, 290] on label "True" at bounding box center [492, 278] width 71 height 23
click at [470, 282] on input "True" at bounding box center [466, 279] width 8 height 6
radio input "true"
click at [568, 364] on span "False" at bounding box center [565, 360] width 17 height 8
click at [555, 364] on input "False" at bounding box center [552, 361] width 8 height 6
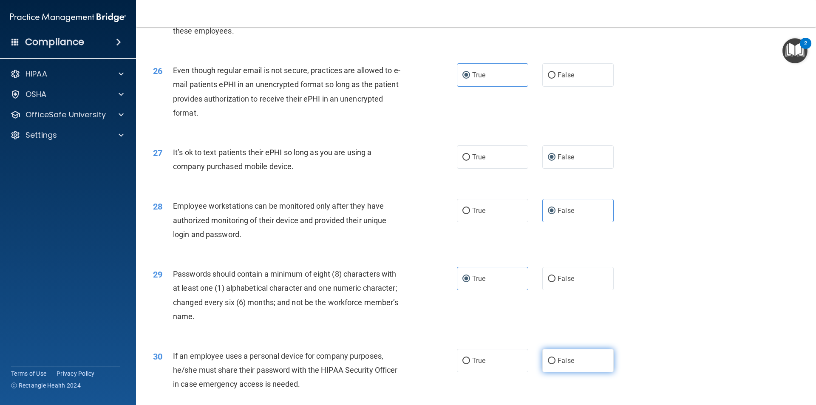
radio input "true"
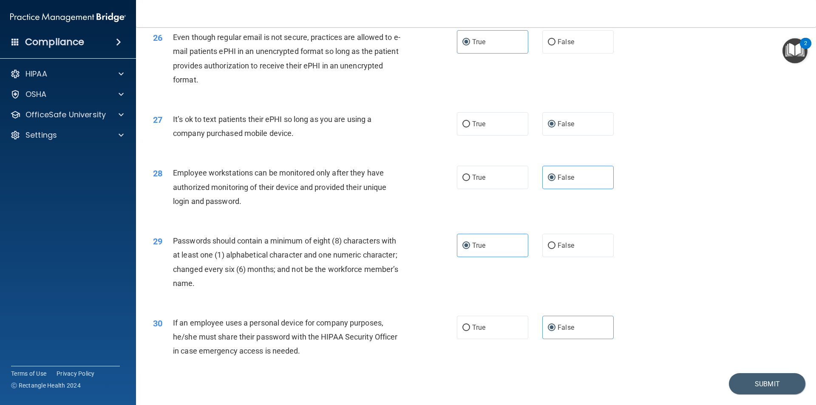
scroll to position [1728, 0]
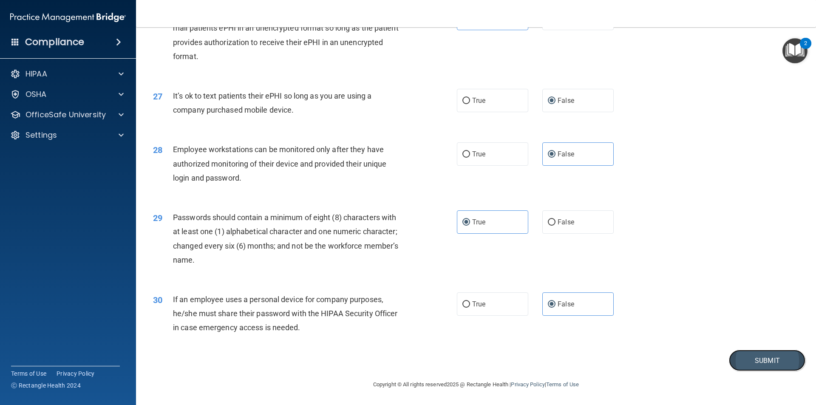
click at [730, 356] on button "Submit" at bounding box center [767, 361] width 76 height 22
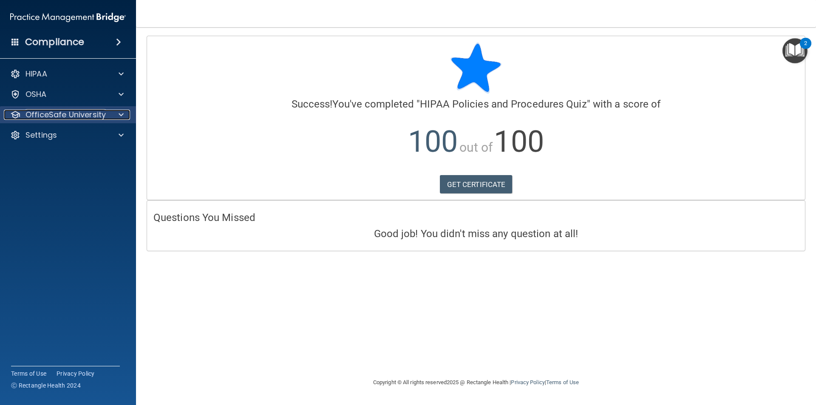
click at [93, 113] on p "OfficeSafe University" at bounding box center [65, 115] width 80 height 10
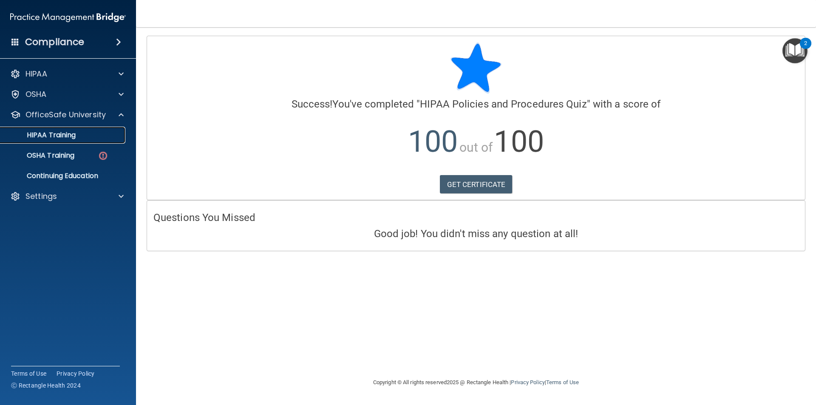
click at [81, 132] on div "HIPAA Training" at bounding box center [64, 135] width 116 height 8
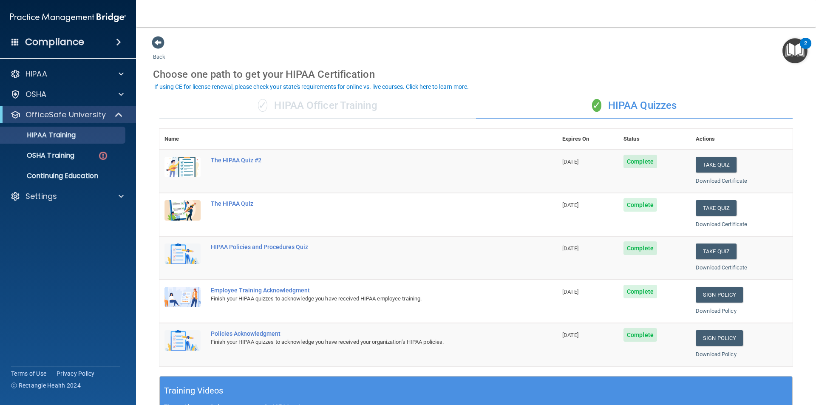
click at [45, 39] on h4 "Compliance" at bounding box center [54, 42] width 59 height 12
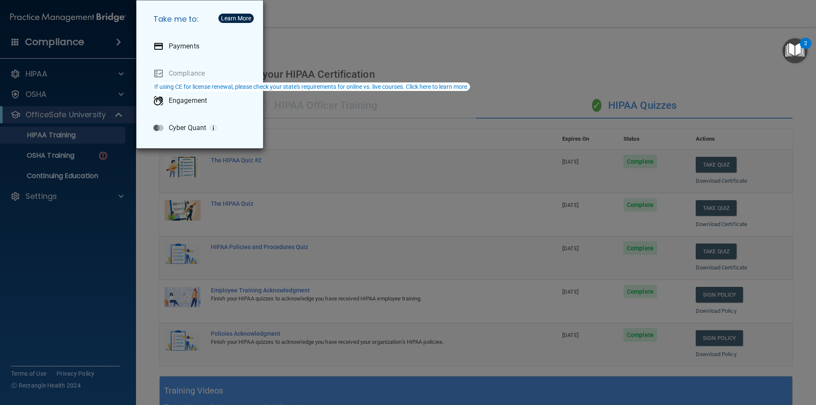
click at [83, 257] on div "Take me to: Payments Compliance Engagement Cyber Quant" at bounding box center [408, 202] width 816 height 405
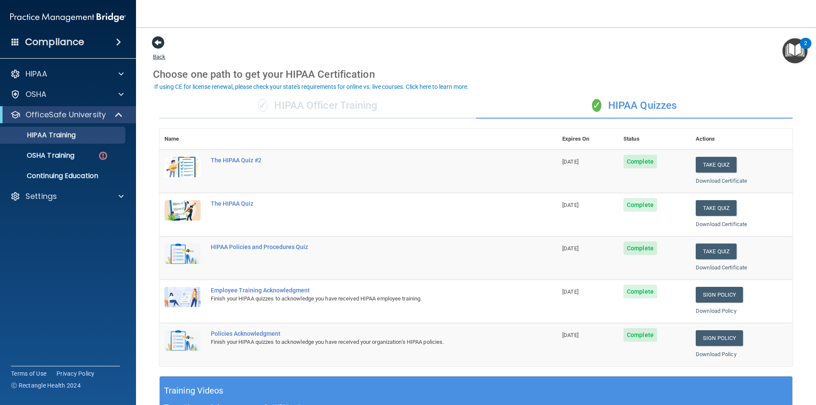
click at [161, 48] on span at bounding box center [158, 42] width 13 height 13
